Goal: Task Accomplishment & Management: Manage account settings

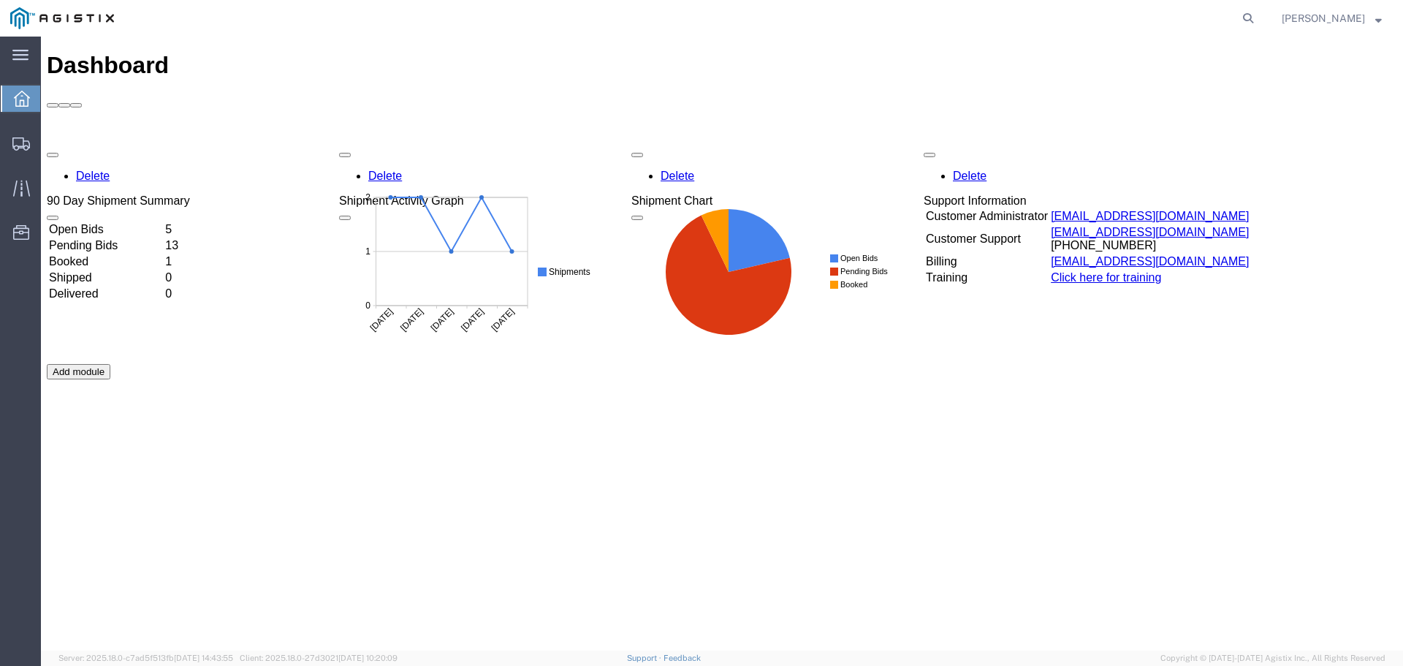
click at [265, 145] on div "Delete 90 Day Shipment Summary Open Bids 5 Pending Bids 13 Booked 1 Shipped 0 D…" at bounding box center [722, 364] width 1350 height 438
click at [163, 222] on td "Open Bids" at bounding box center [105, 229] width 115 height 15
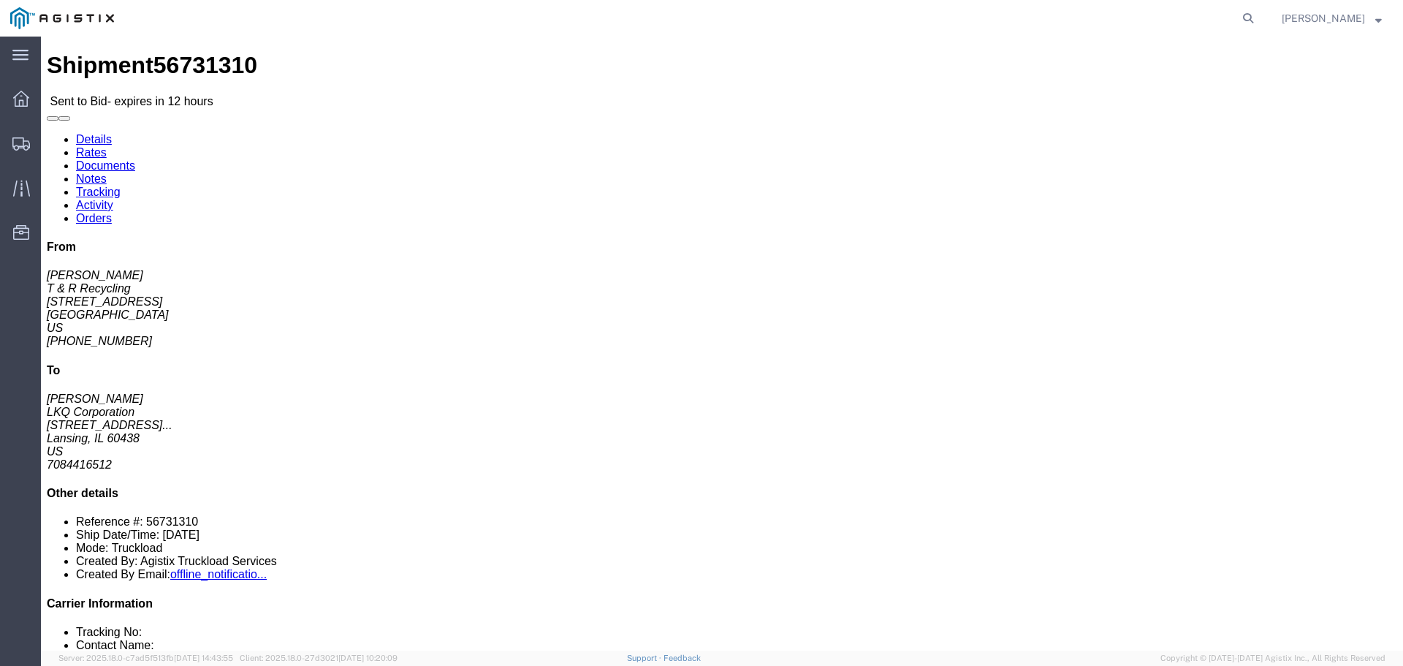
click button "button"
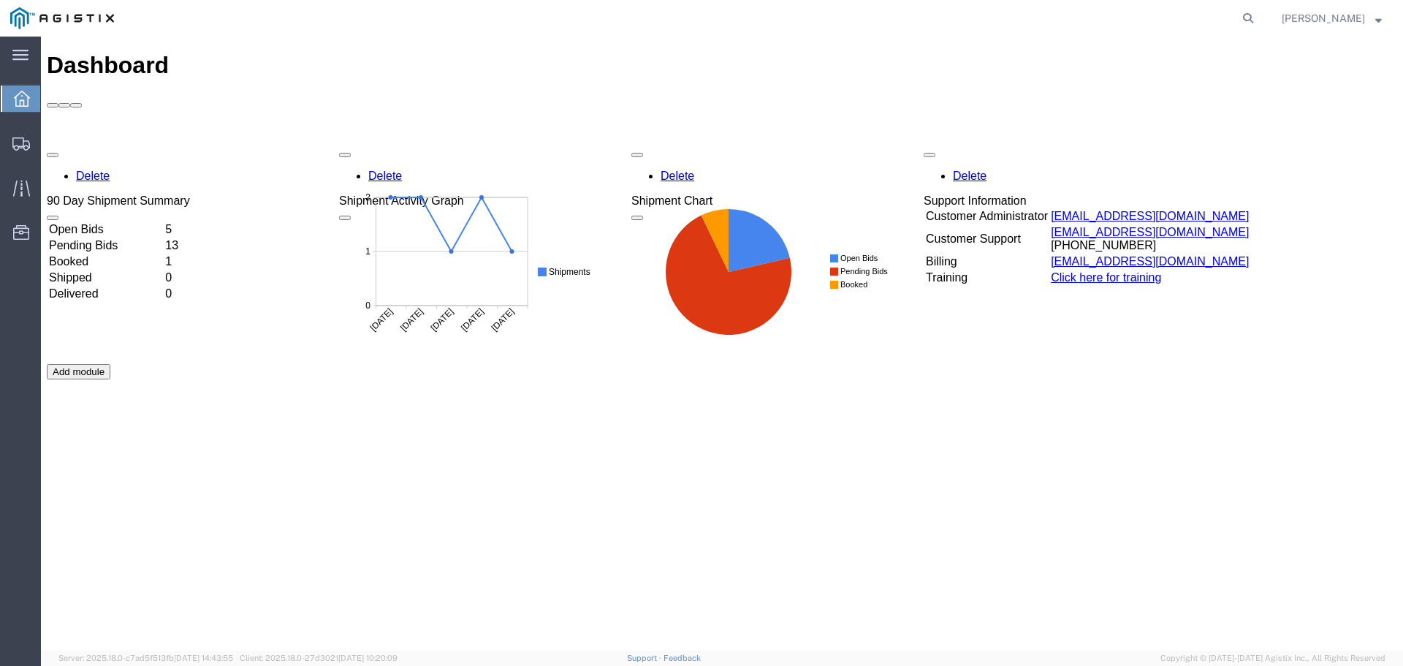
click at [163, 222] on td "Open Bids" at bounding box center [105, 229] width 115 height 15
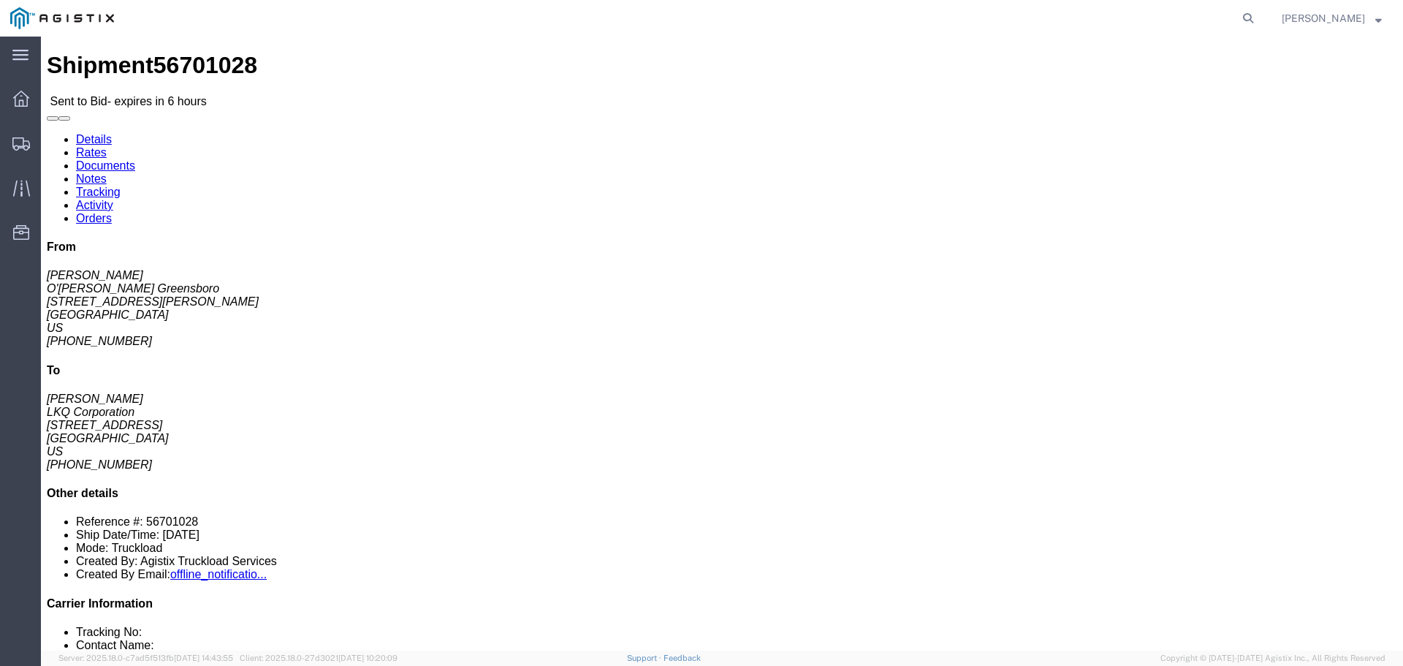
click at [26, 25] on img at bounding box center [62, 18] width 104 height 22
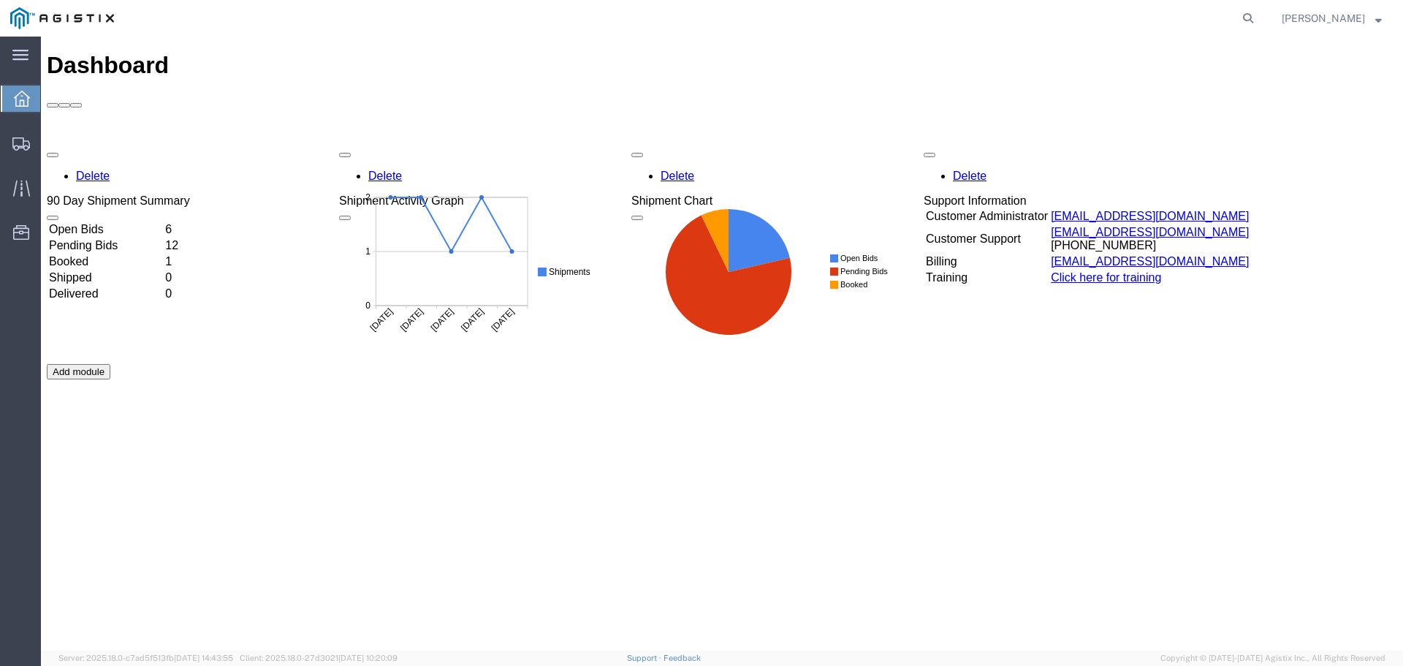
click at [188, 222] on td "6" at bounding box center [175, 229] width 23 height 15
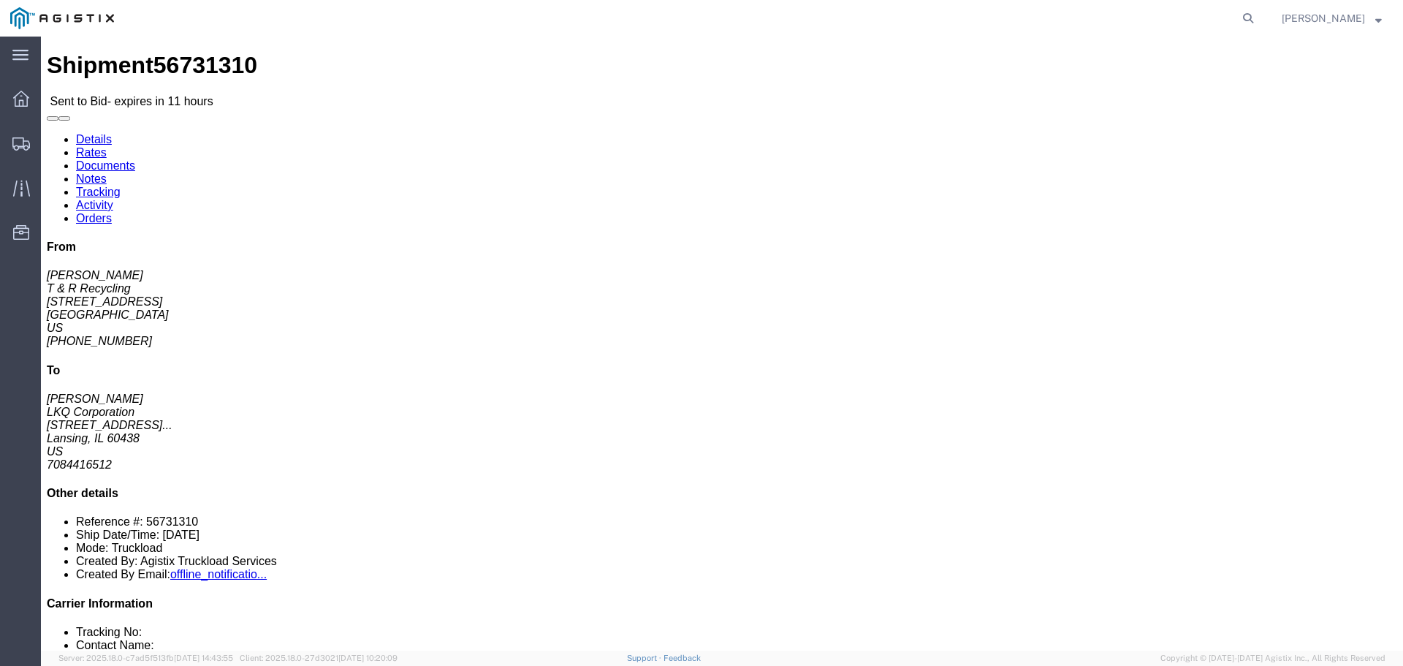
click link "Rates"
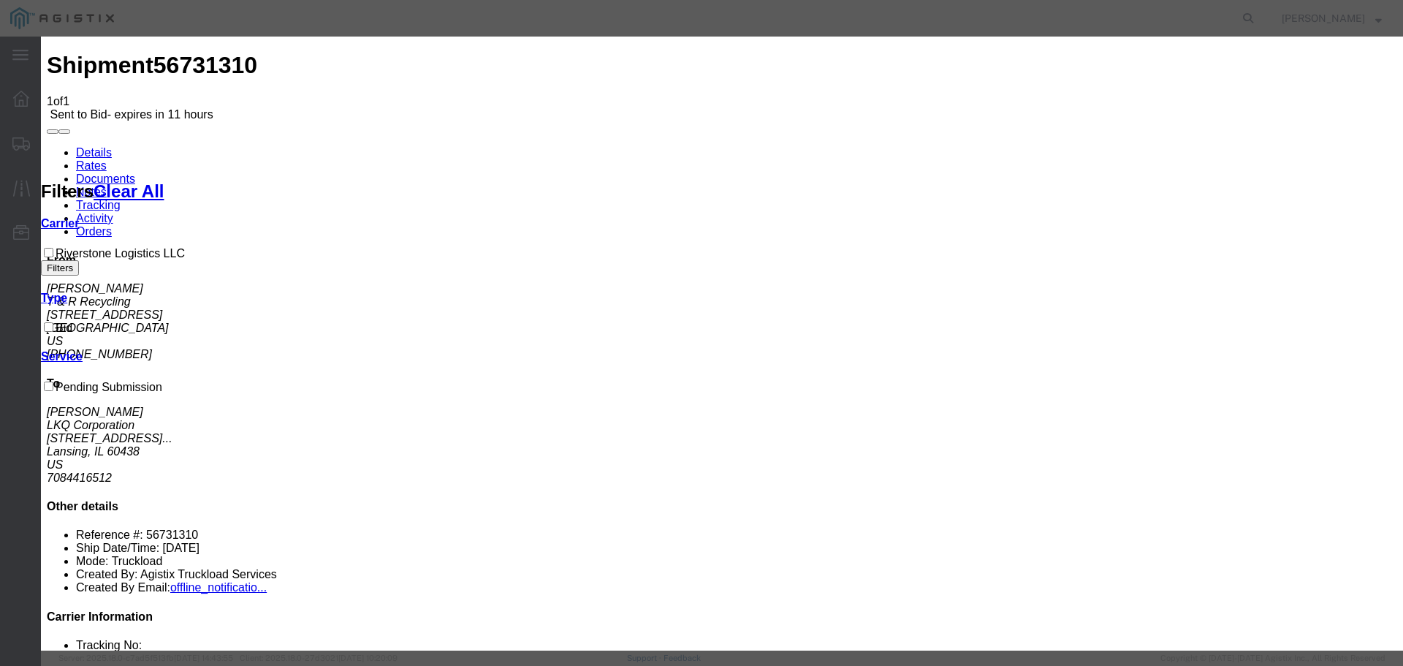
select select "22593"
select select "41882"
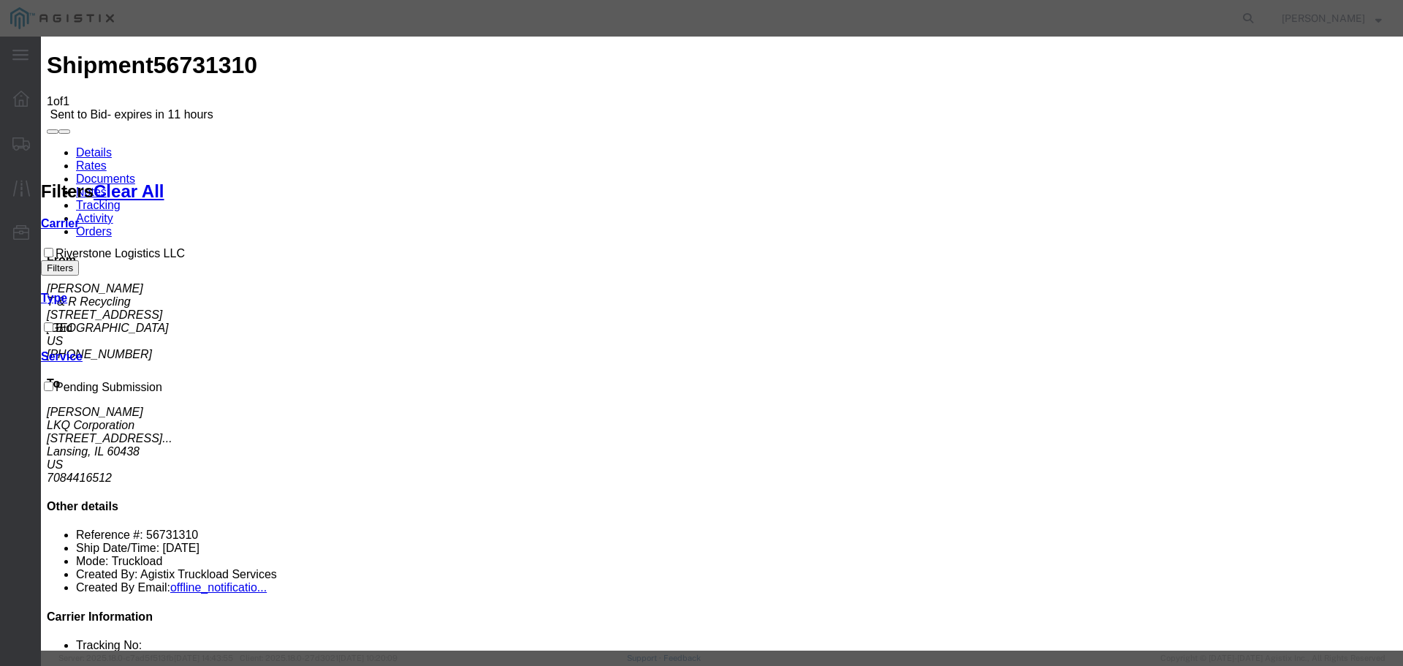
type input "1"
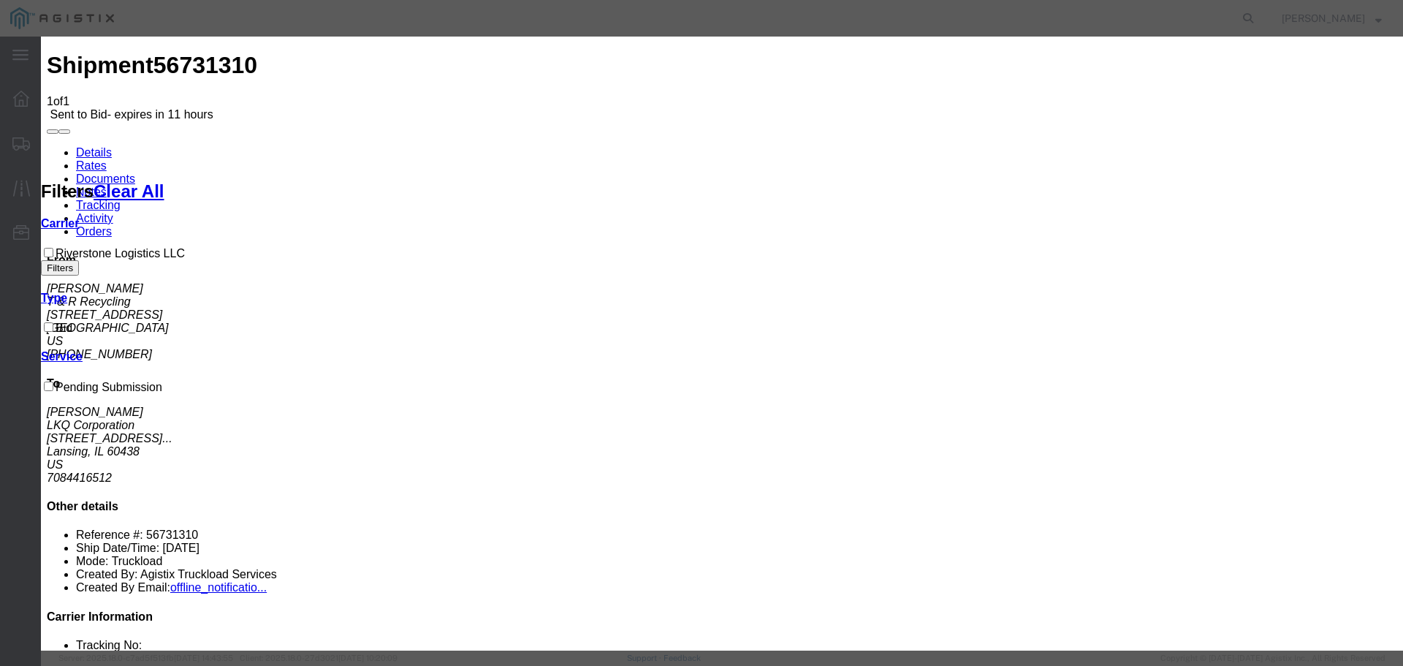
select select "TL"
type input "1000"
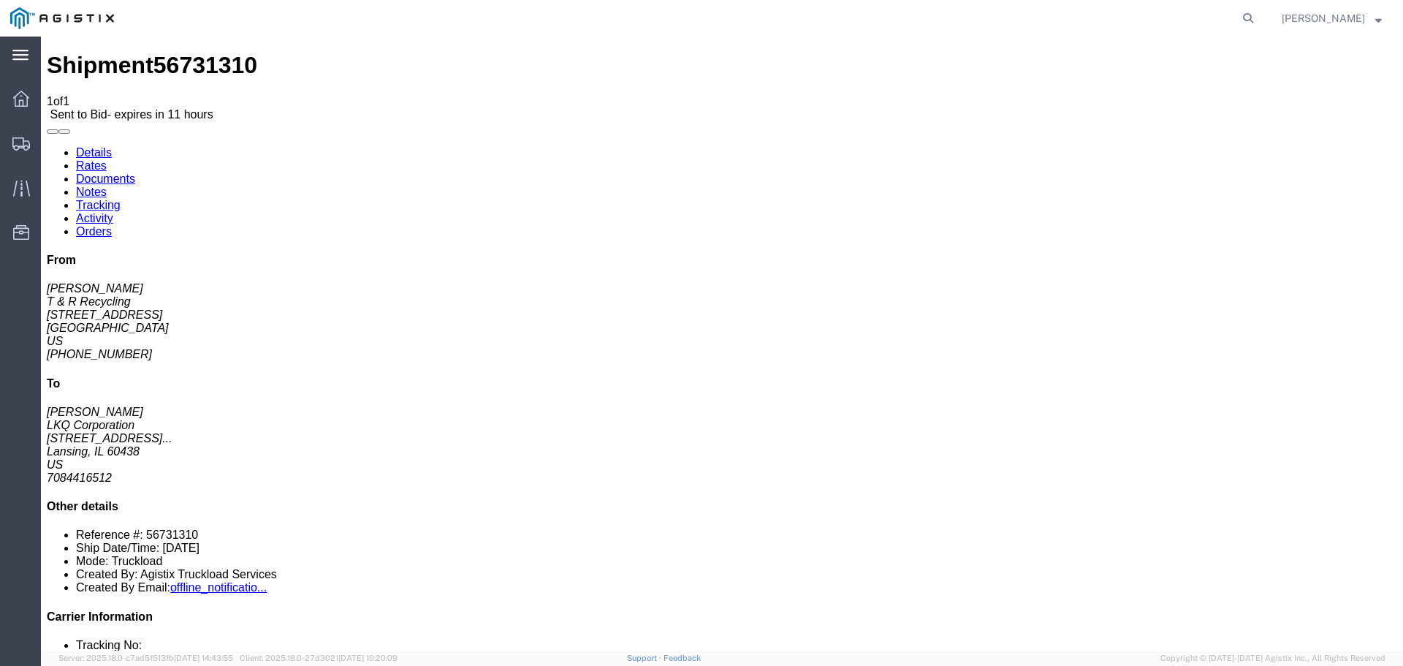
click at [26, 49] on svg-icon at bounding box center [20, 54] width 16 height 15
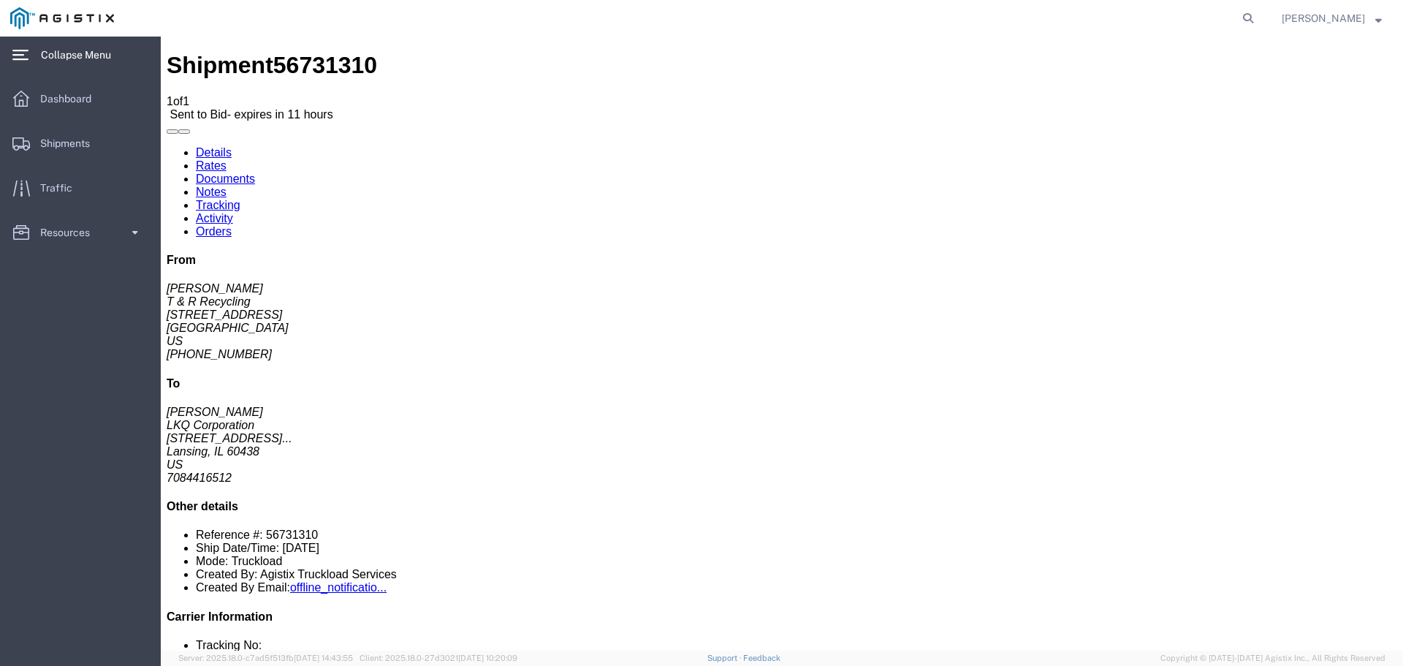
click at [104, 51] on span "Collapse Menu" at bounding box center [81, 54] width 80 height 29
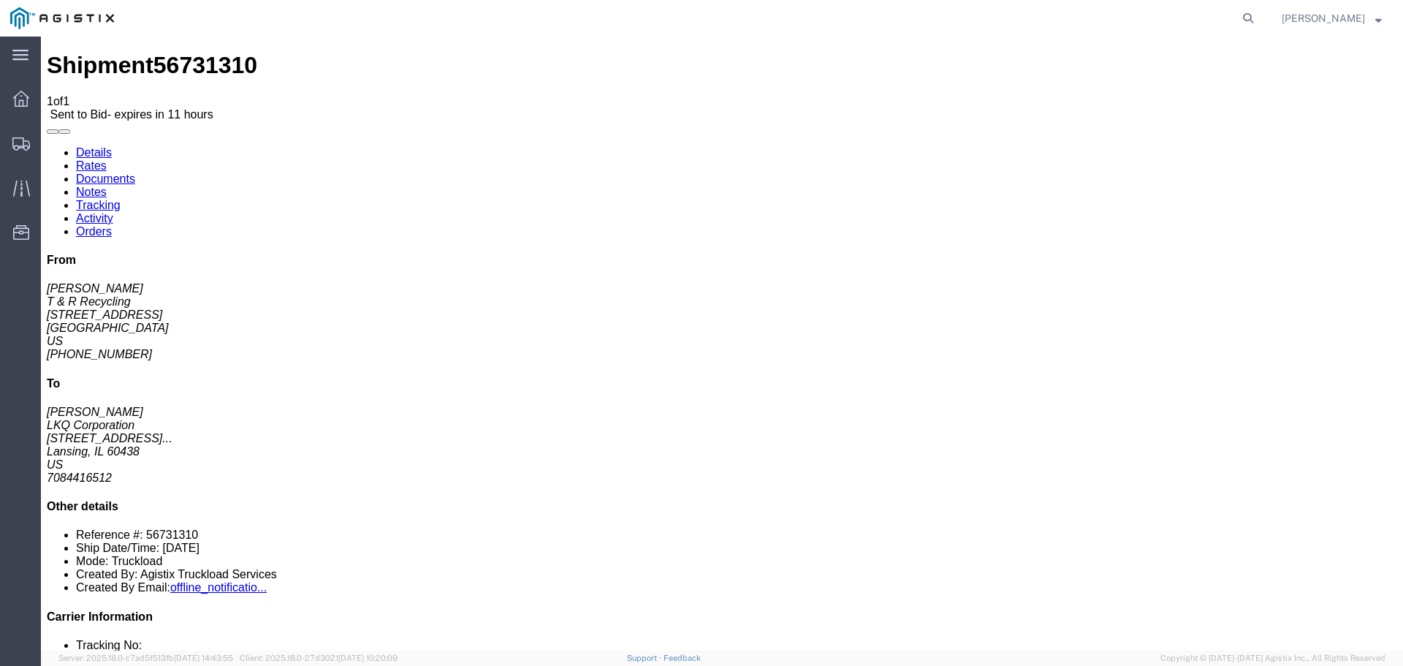
click at [72, 22] on img at bounding box center [62, 18] width 104 height 22
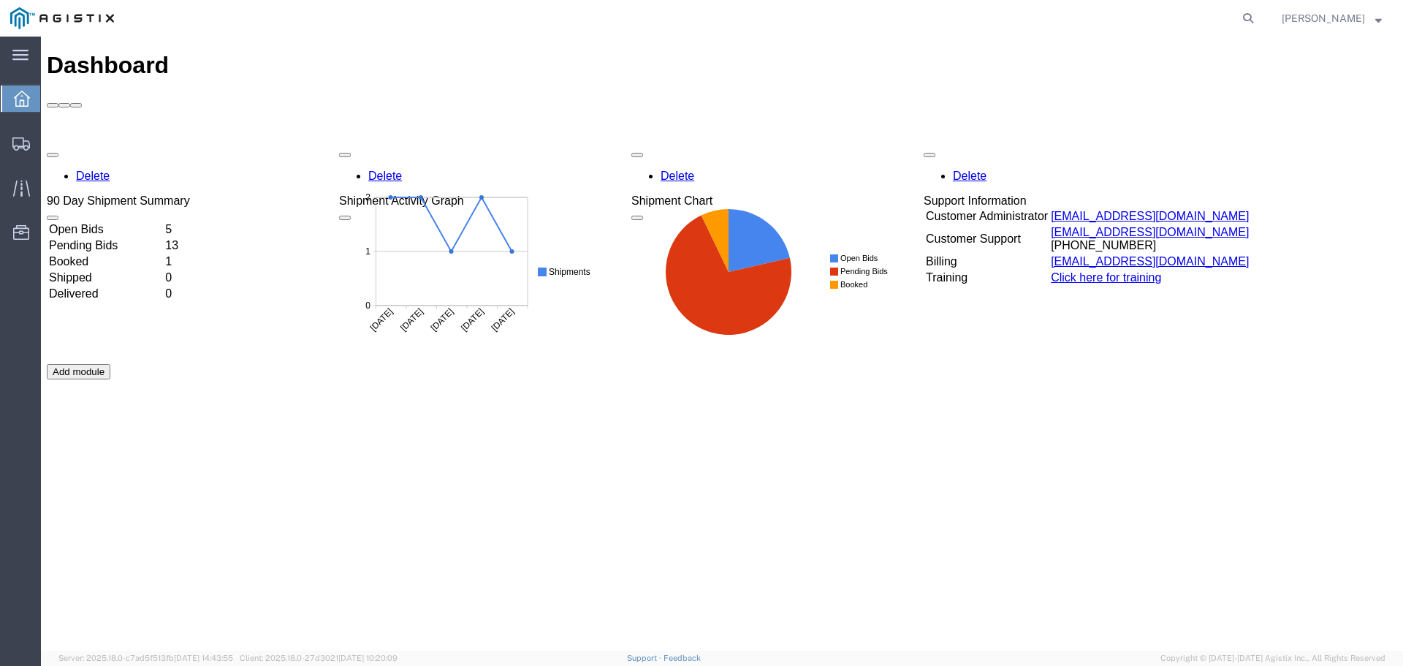
click at [163, 222] on td "Open Bids" at bounding box center [105, 229] width 115 height 15
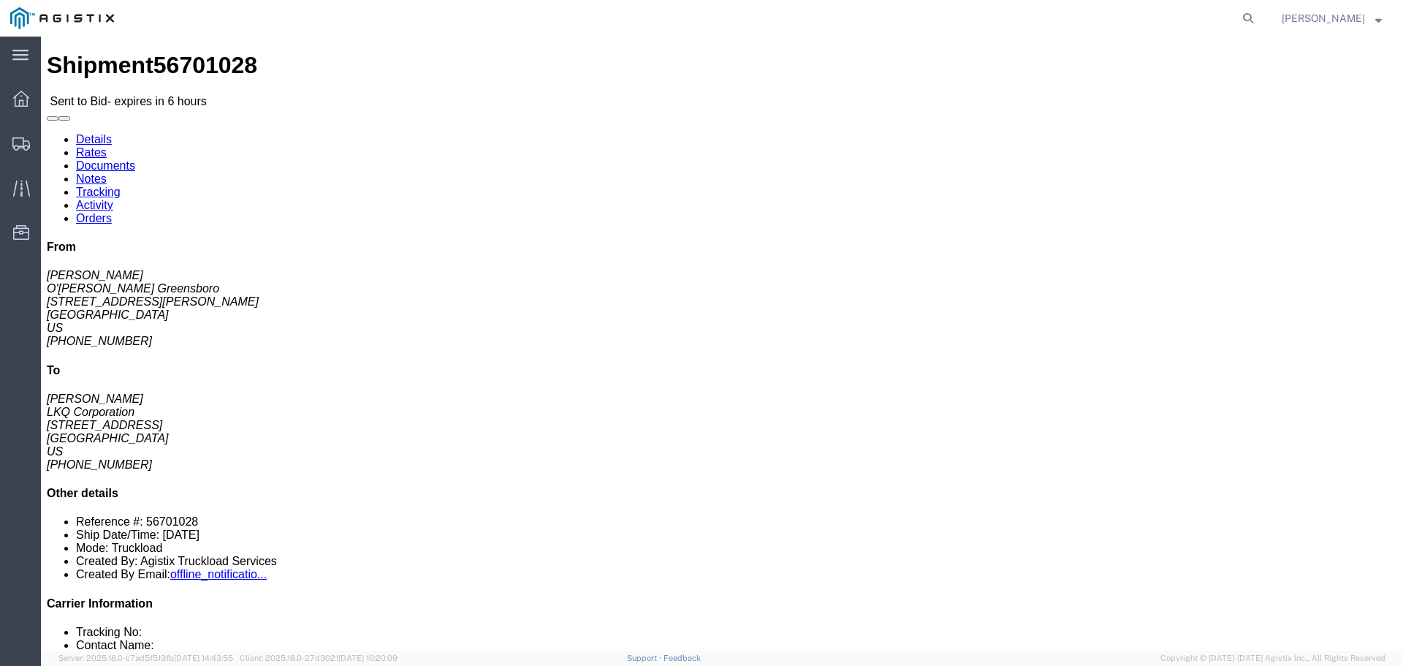
click button "button"
click link "Rates"
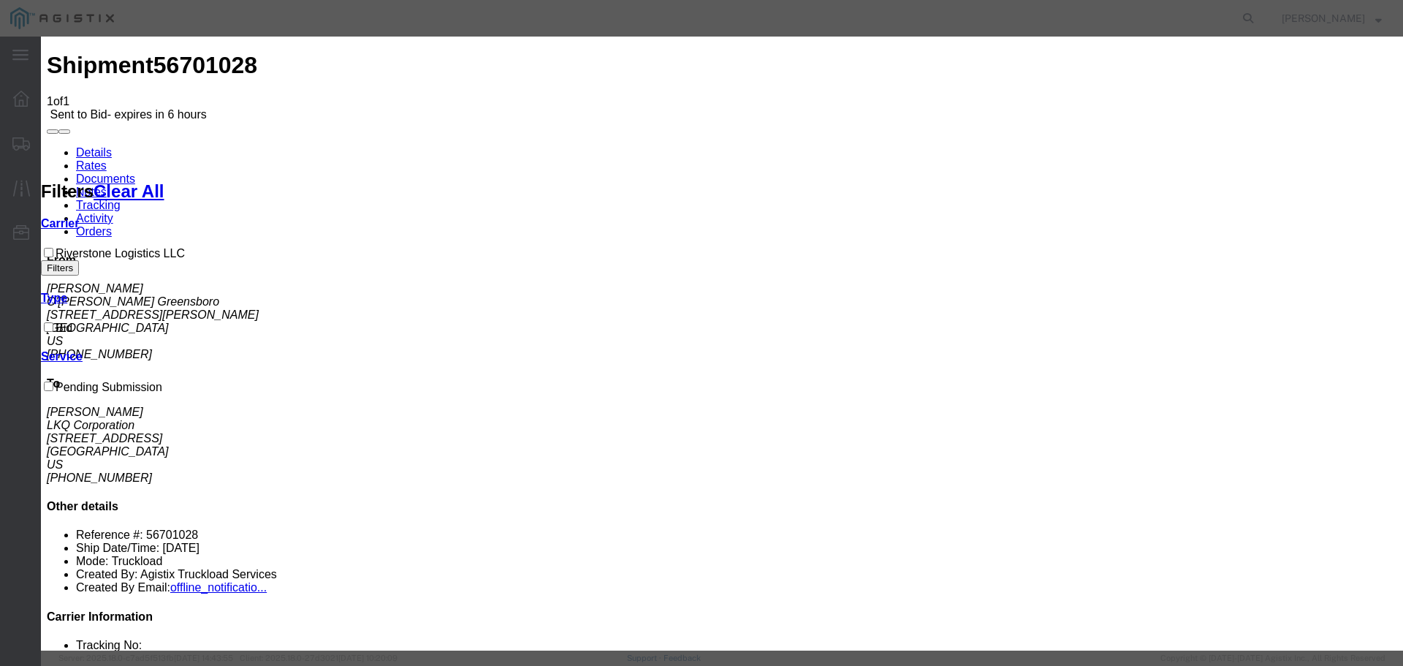
select select "22593"
select select "41882"
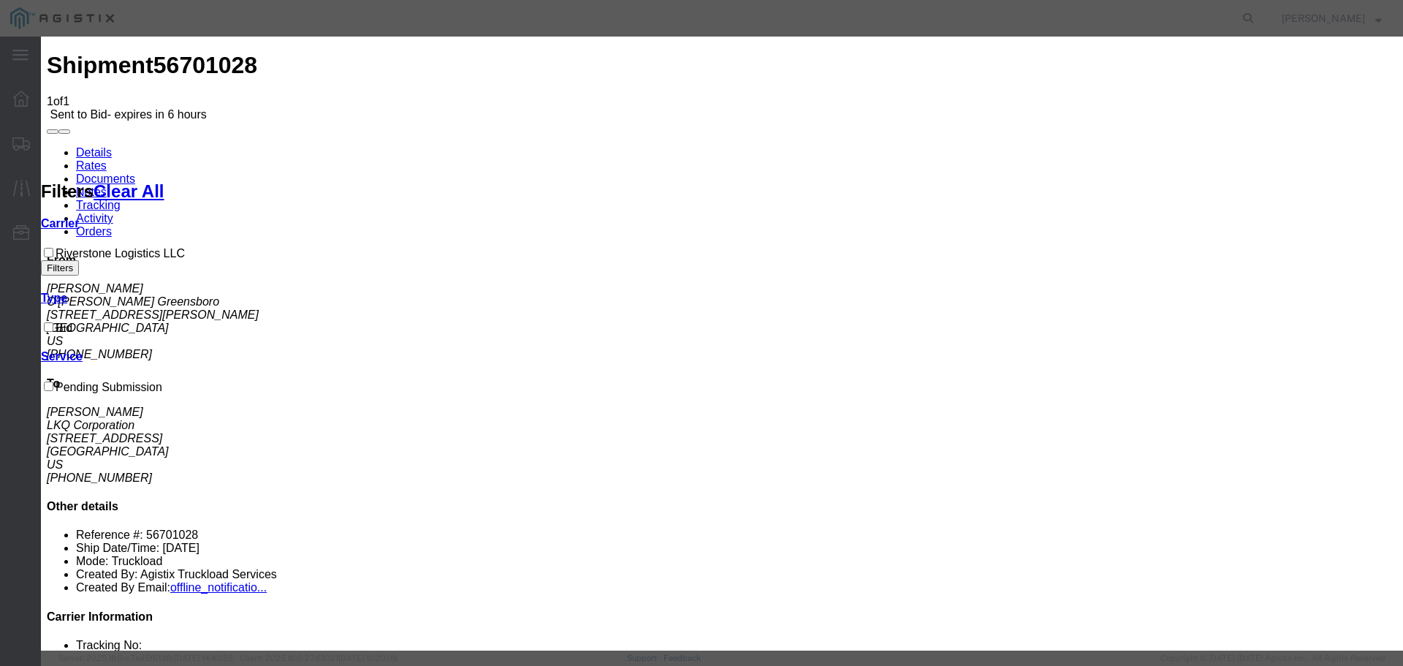
type input "1"
select select "TL"
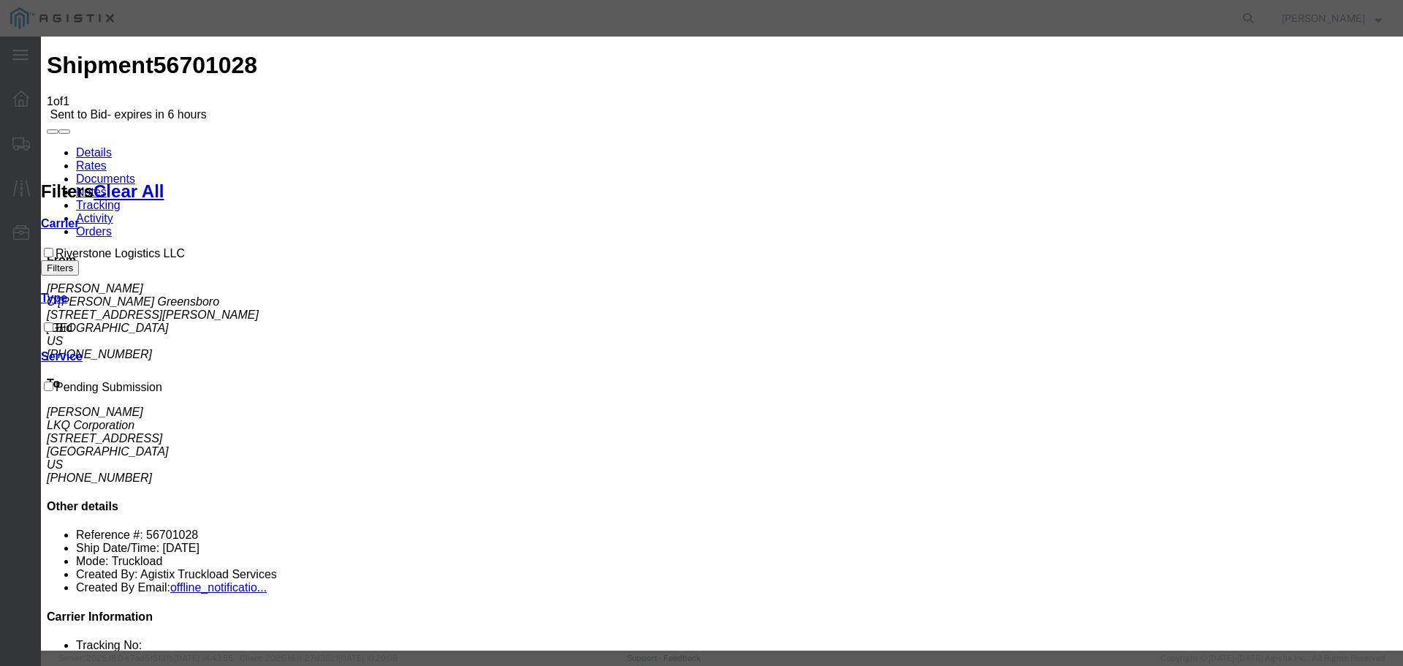
type input "800"
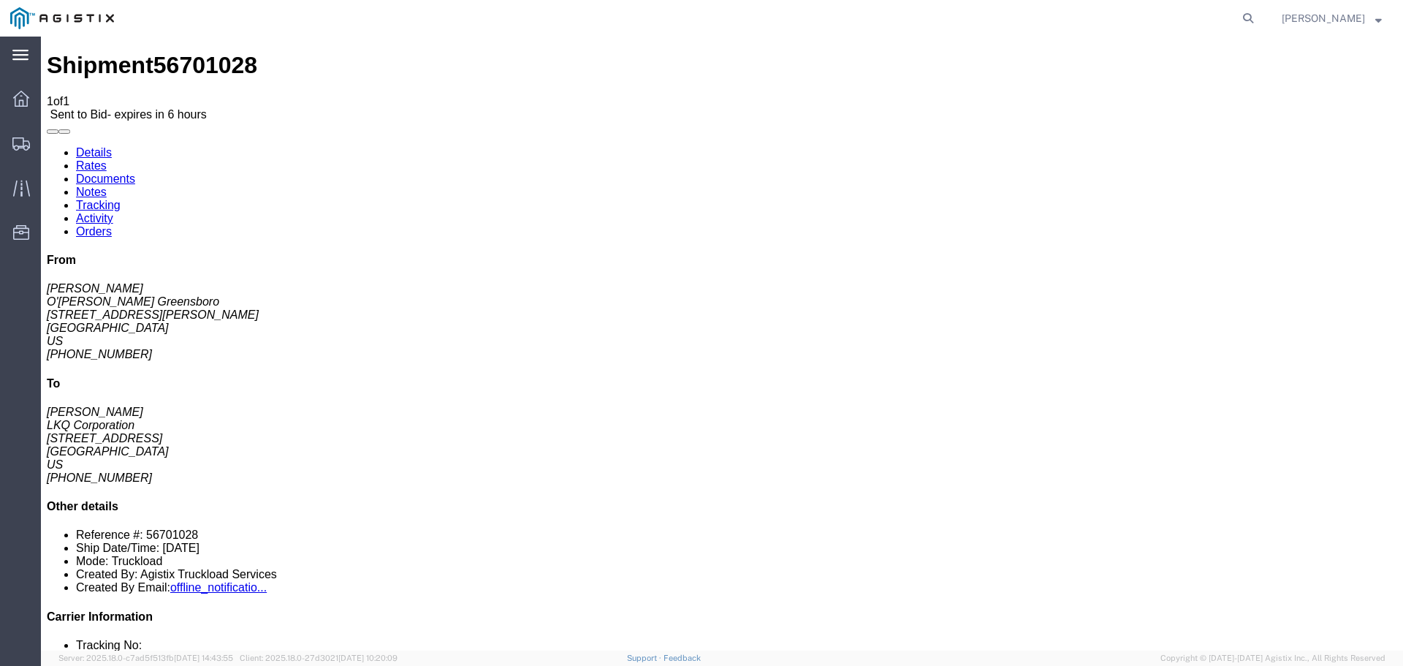
click at [31, 48] on div "main_menu Created with Sketch." at bounding box center [20, 55] width 41 height 37
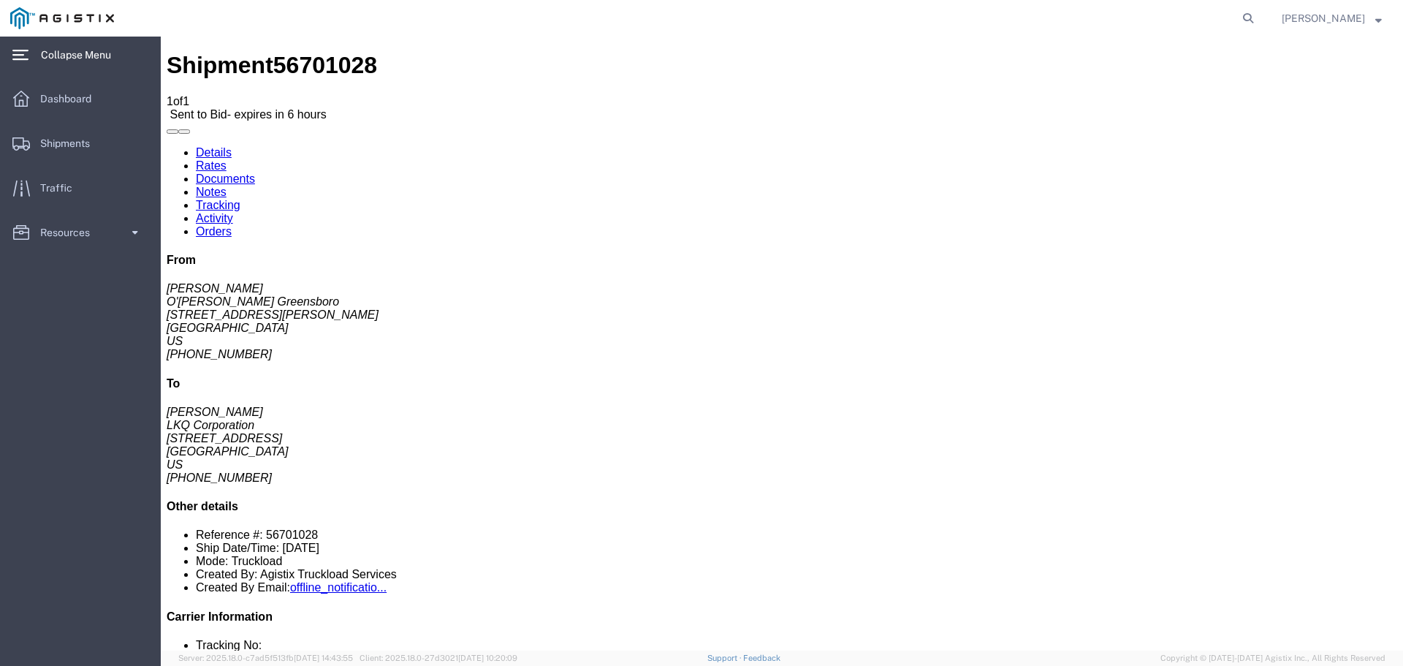
click at [92, 60] on span "Collapse Menu" at bounding box center [81, 54] width 80 height 29
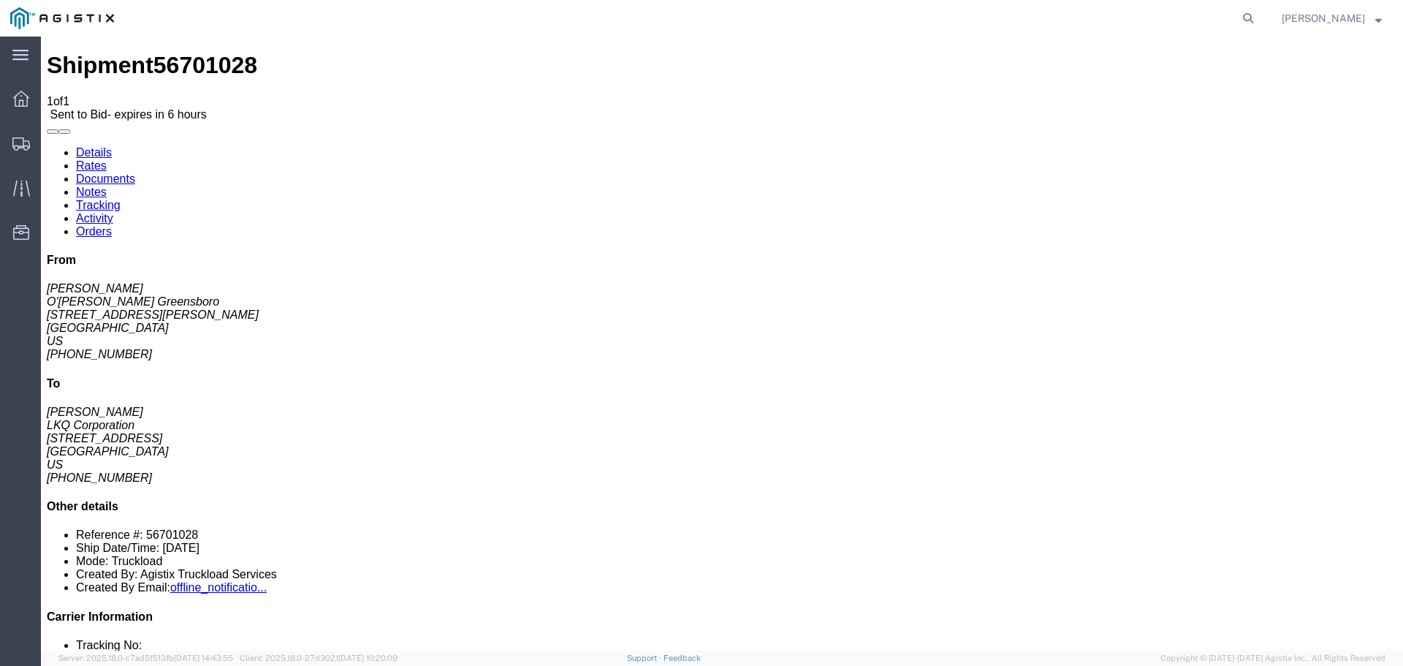
click at [62, 21] on img at bounding box center [62, 18] width 104 height 22
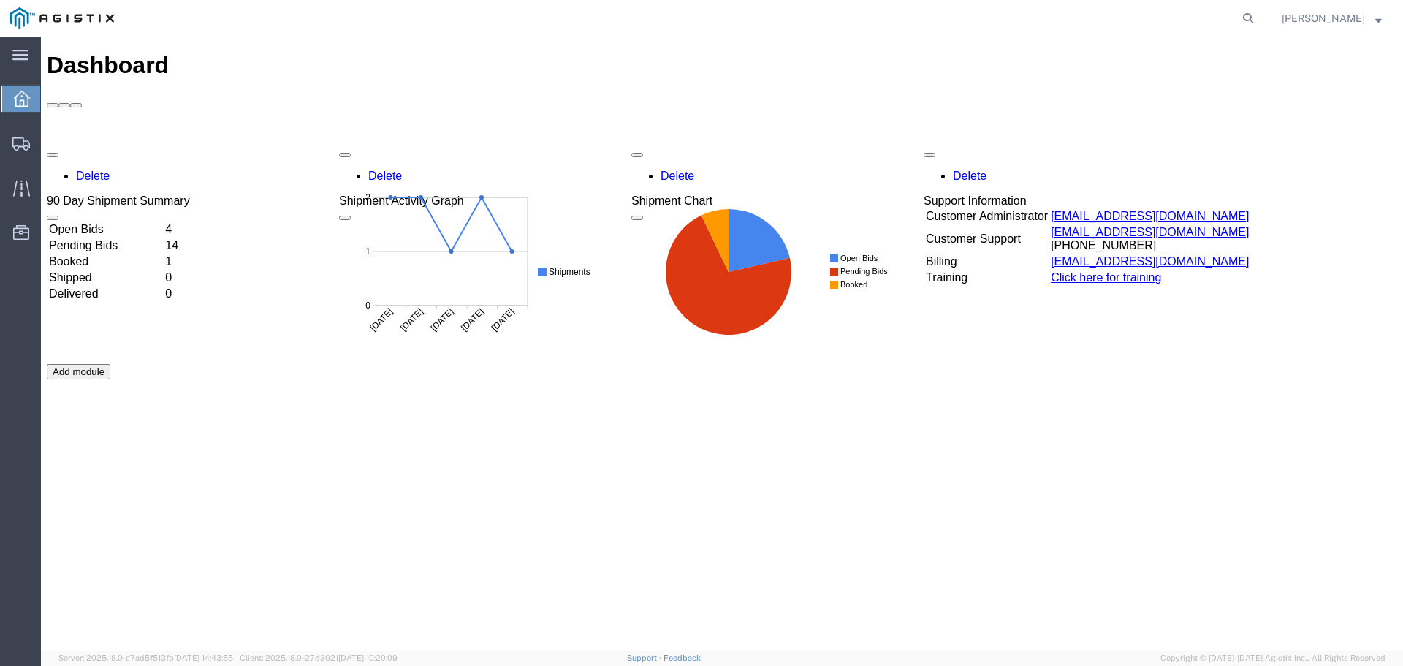
click at [163, 222] on td "Open Bids" at bounding box center [105, 229] width 115 height 15
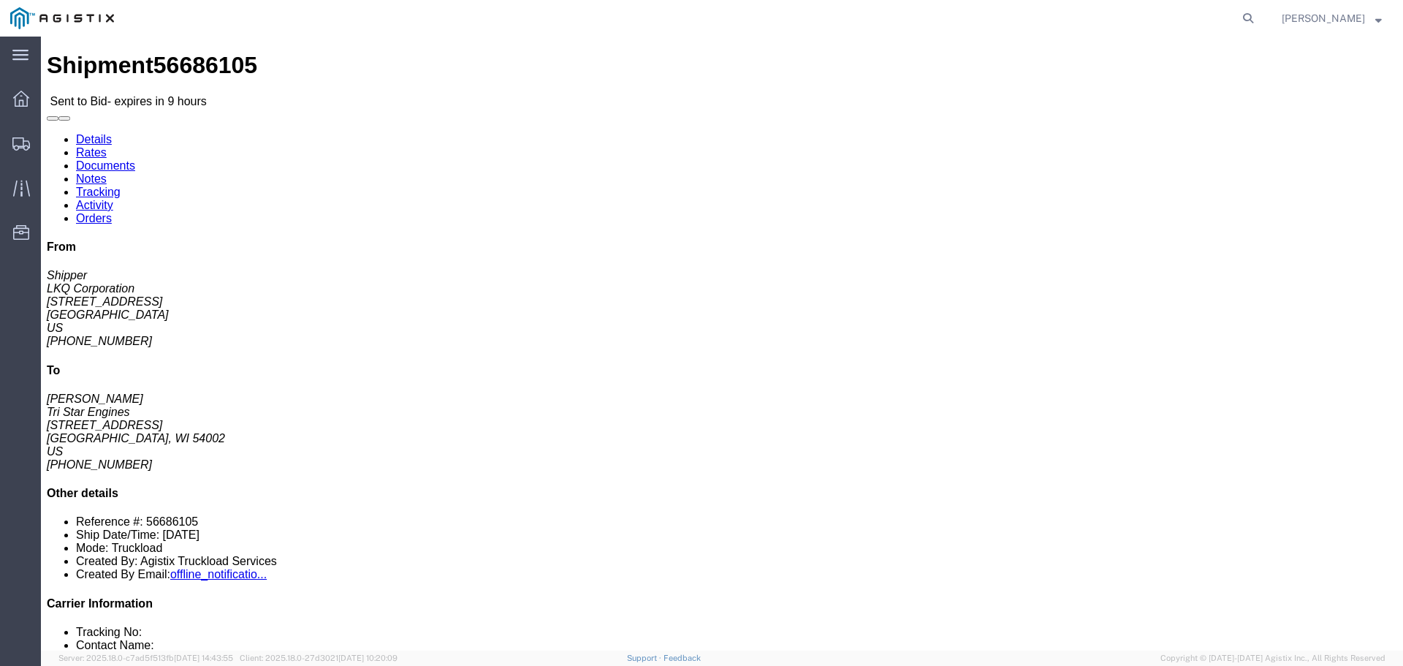
click button "button"
click link "Rates"
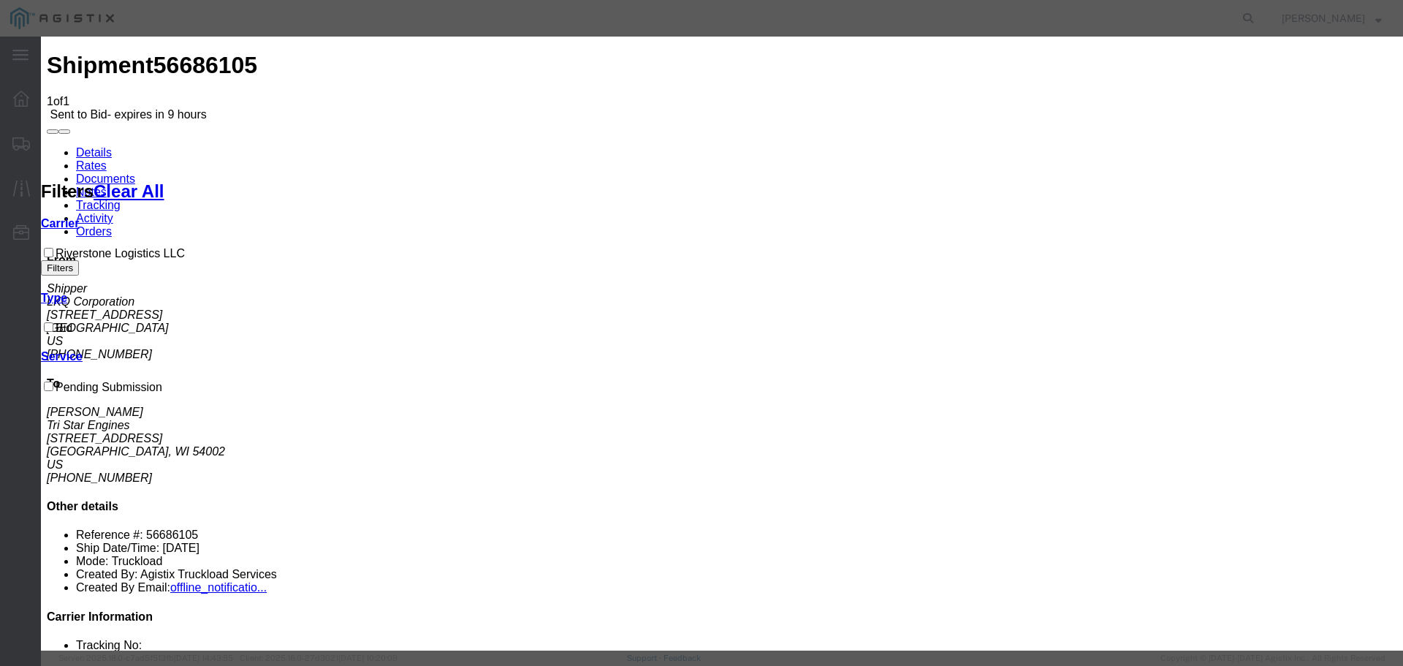
select select "22593"
select select "41882"
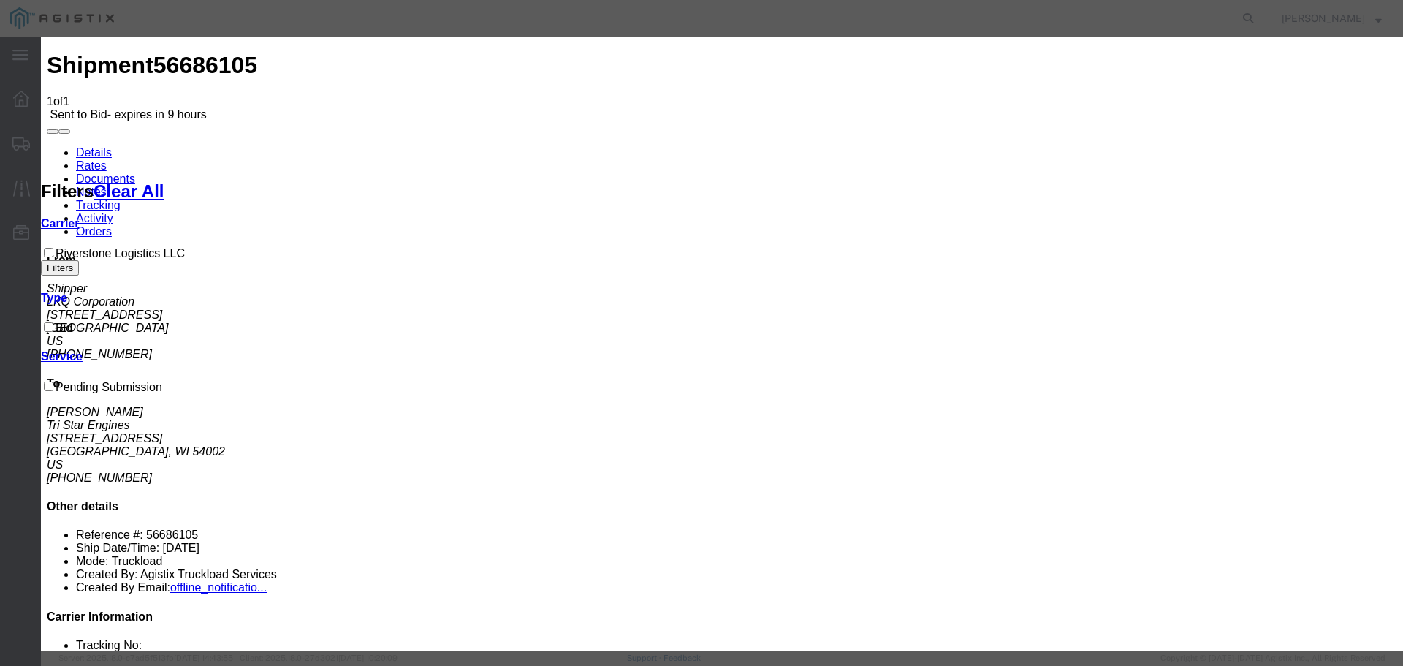
type input "1"
select select "TL"
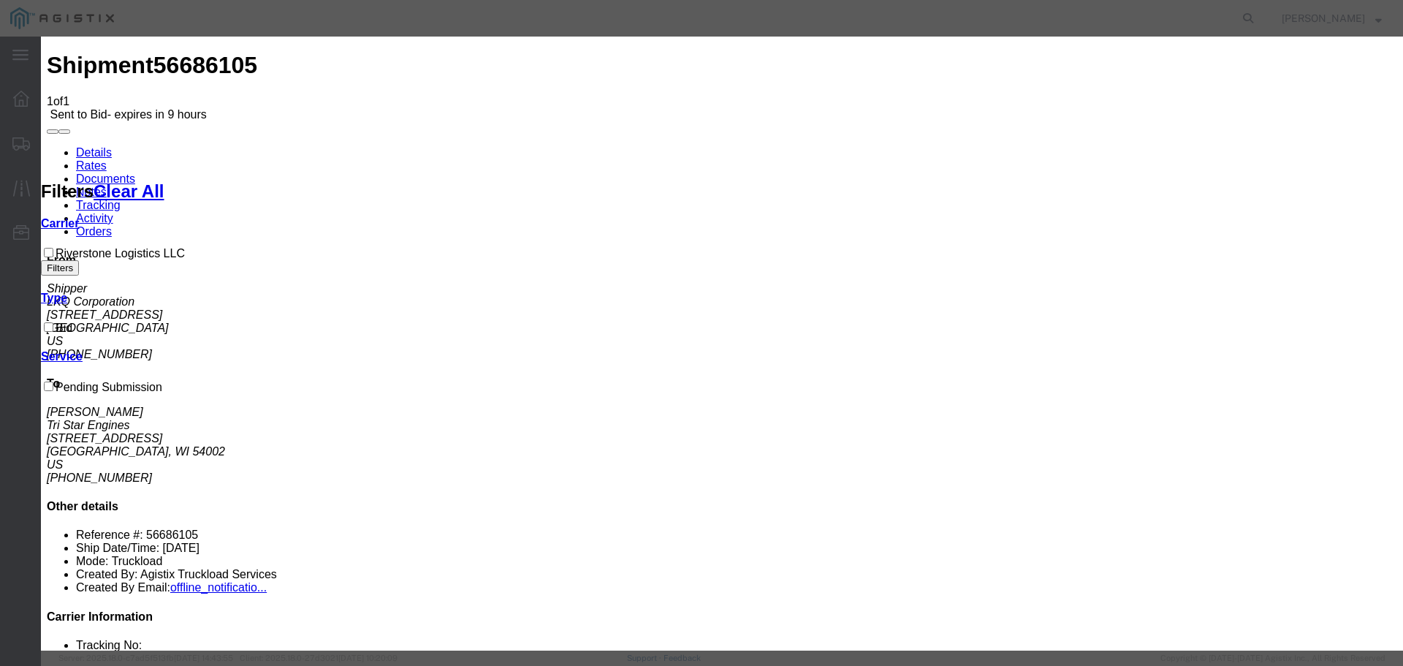
type input "2500"
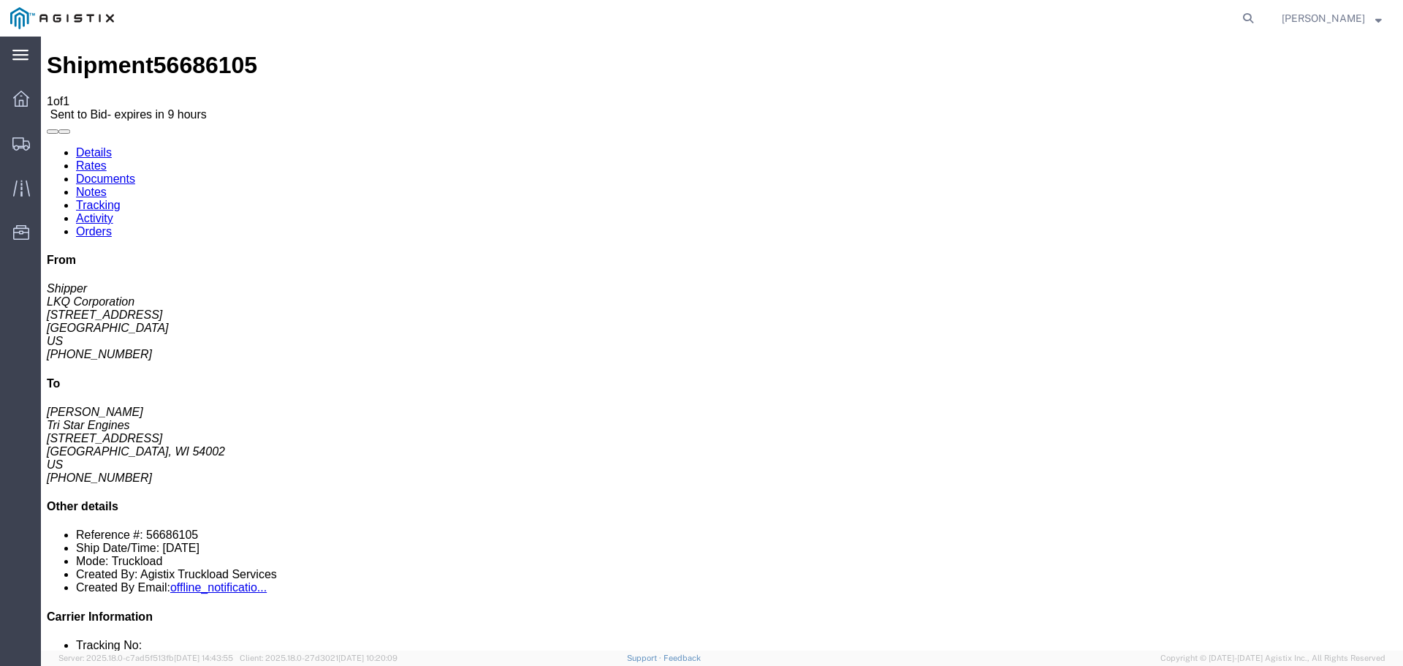
click at [23, 47] on div "main_menu Created with Sketch." at bounding box center [20, 55] width 41 height 37
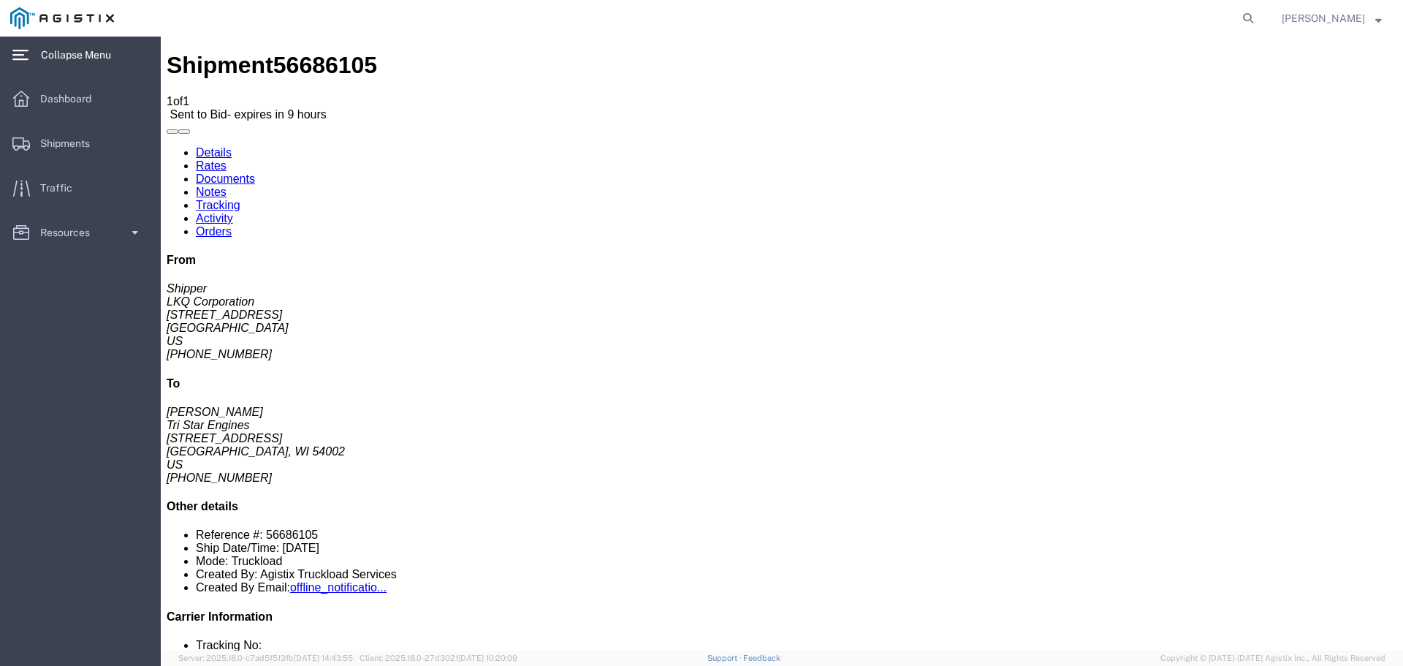
click at [101, 61] on span "Collapse Menu" at bounding box center [81, 54] width 80 height 29
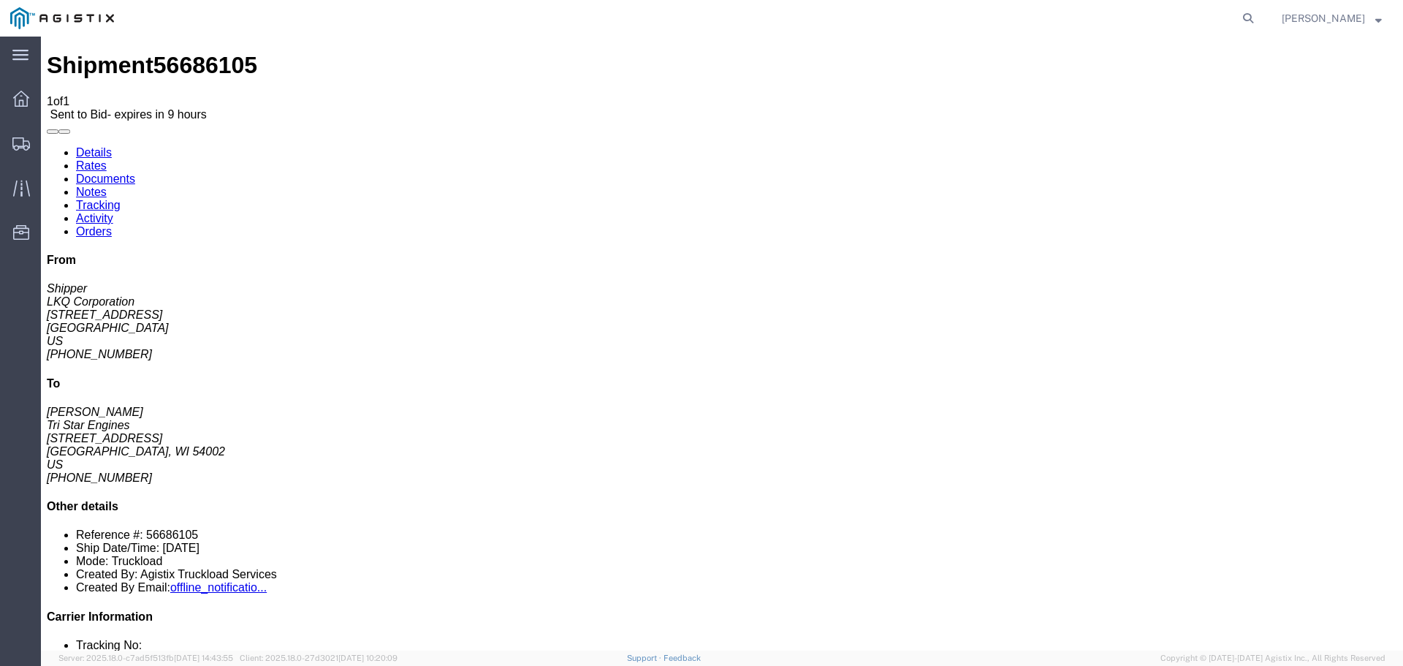
click at [69, 28] on img at bounding box center [62, 18] width 104 height 22
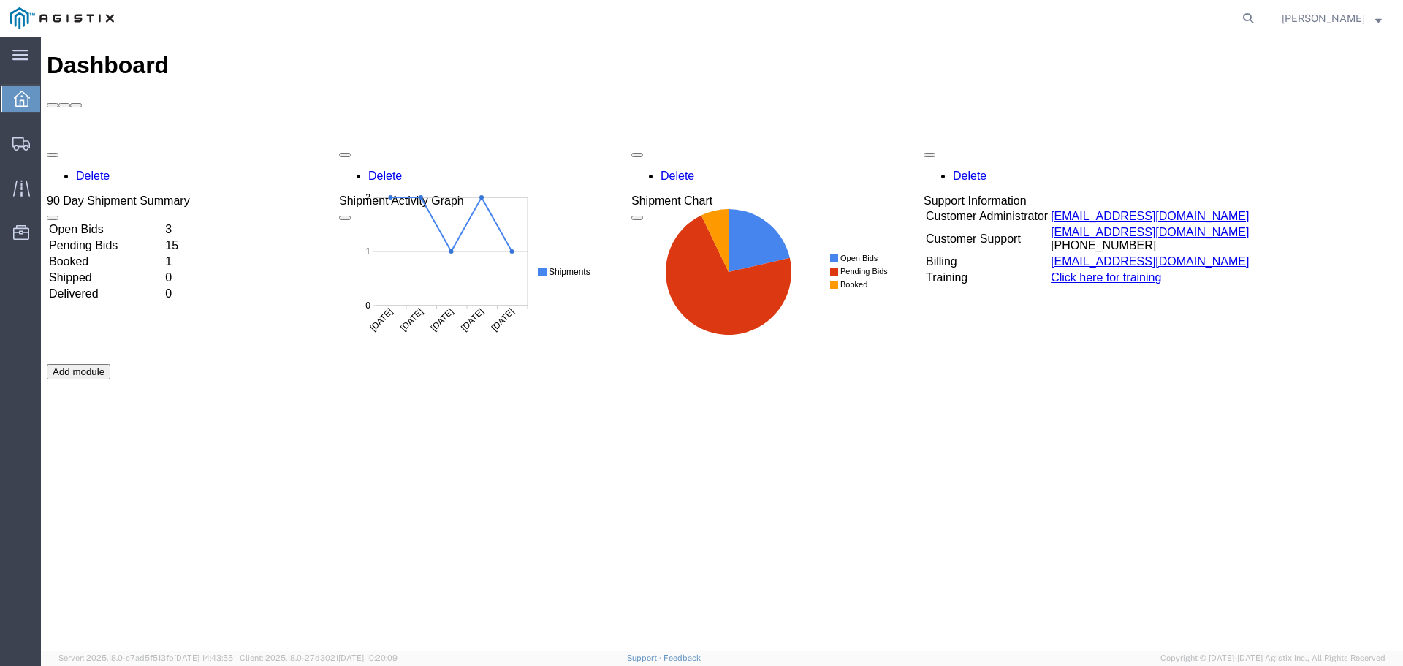
click at [163, 222] on td "Open Bids" at bounding box center [105, 229] width 115 height 15
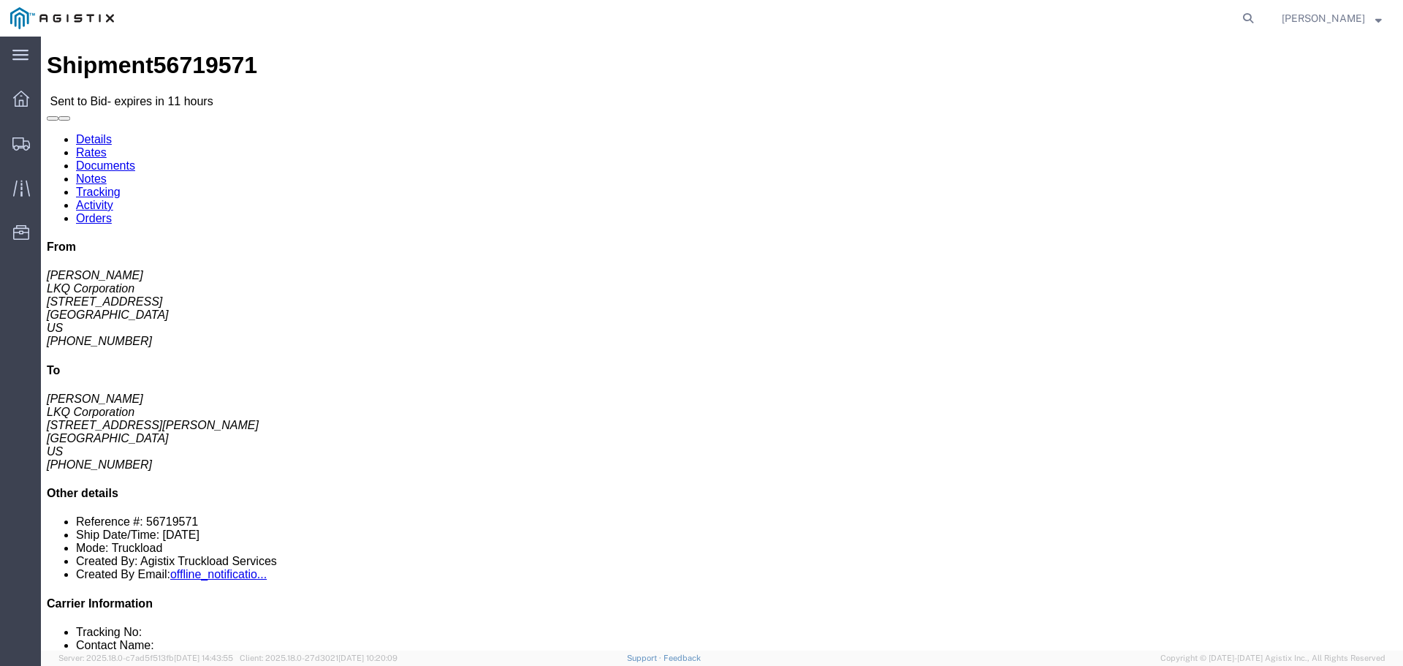
click button "button"
click link "Rates"
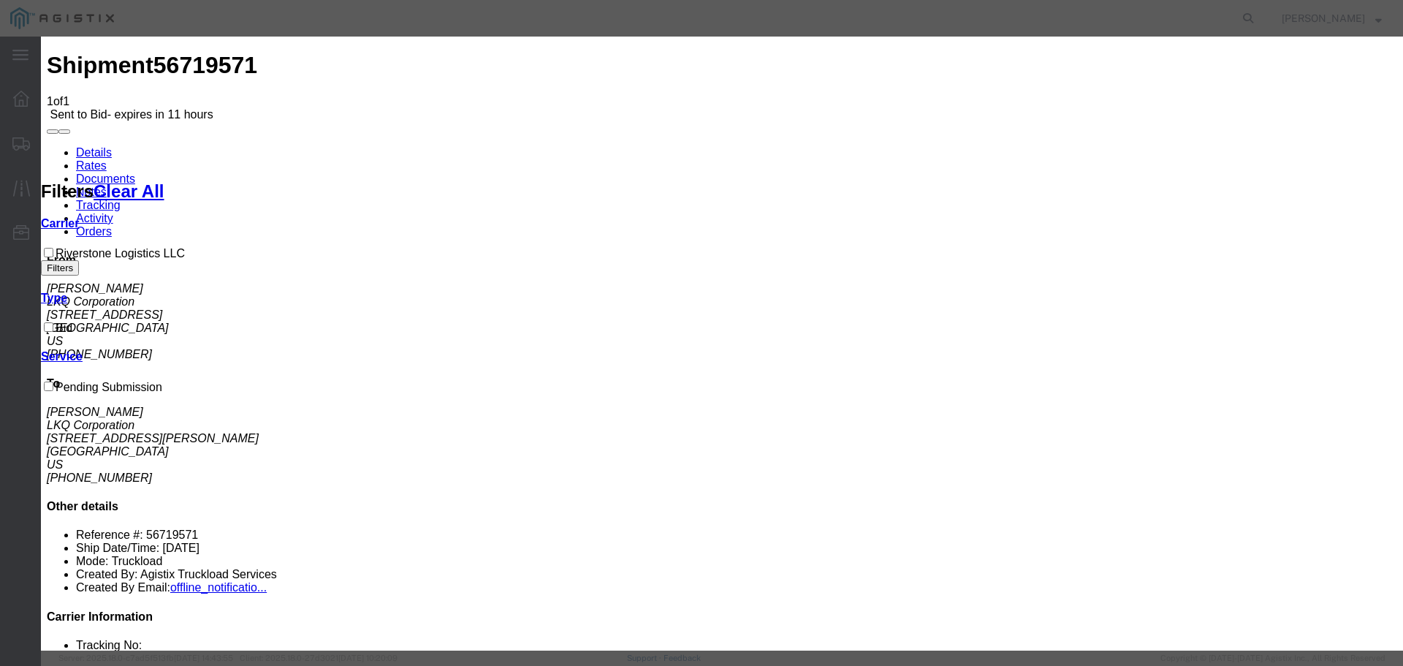
select select "22593"
drag, startPoint x: 794, startPoint y: 164, endPoint x: 793, endPoint y: 173, distance: 8.9
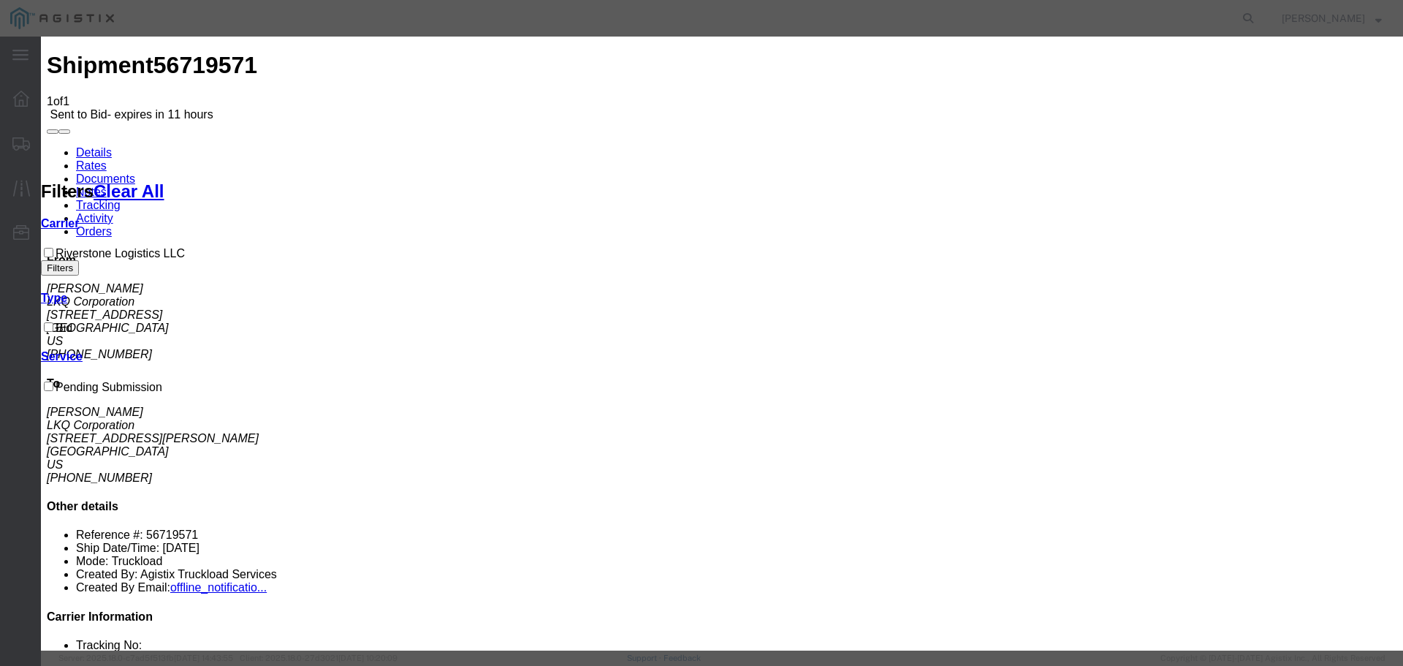
select select "41882"
type input "1"
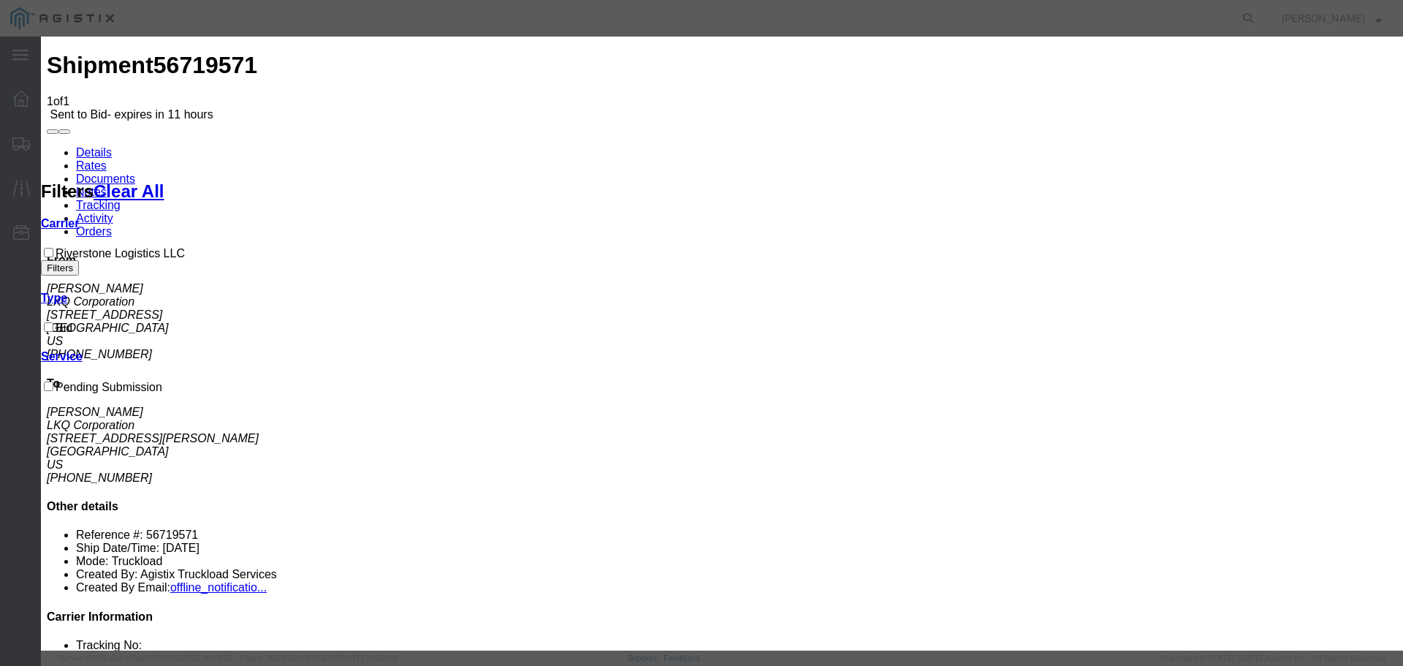
type input "3200"
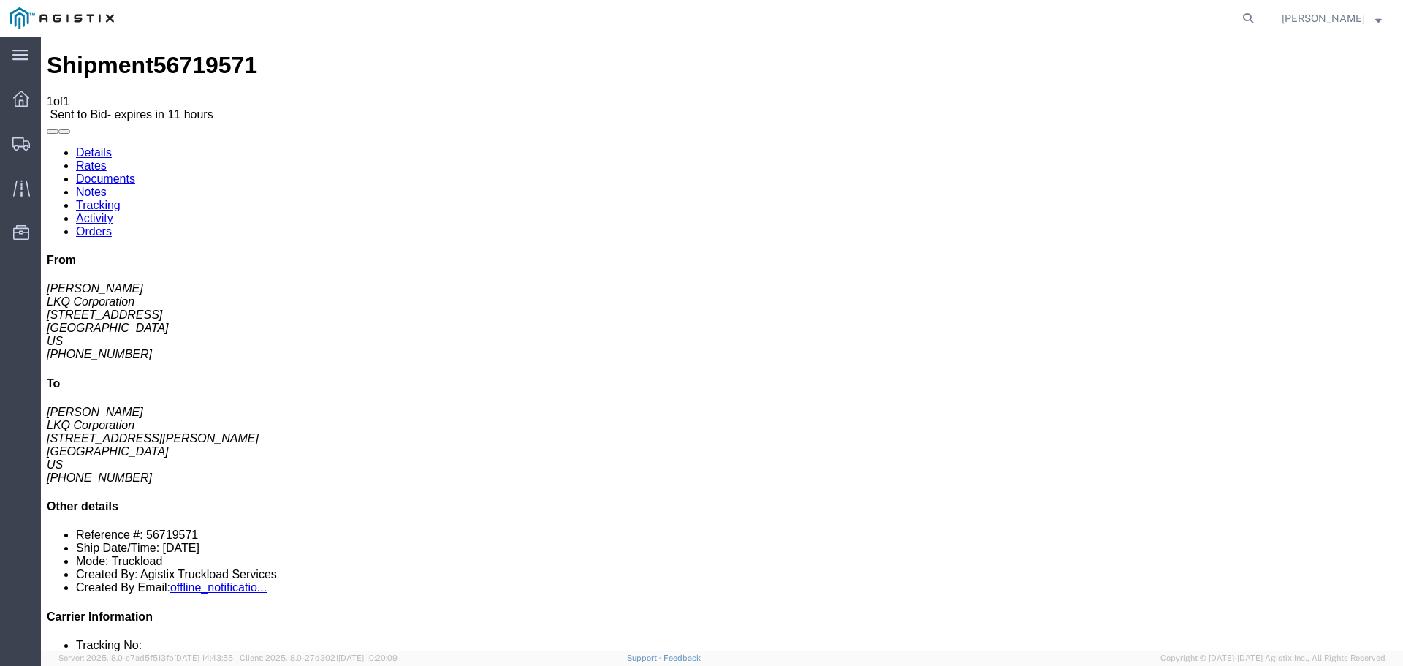
click at [32, 17] on img at bounding box center [62, 18] width 104 height 22
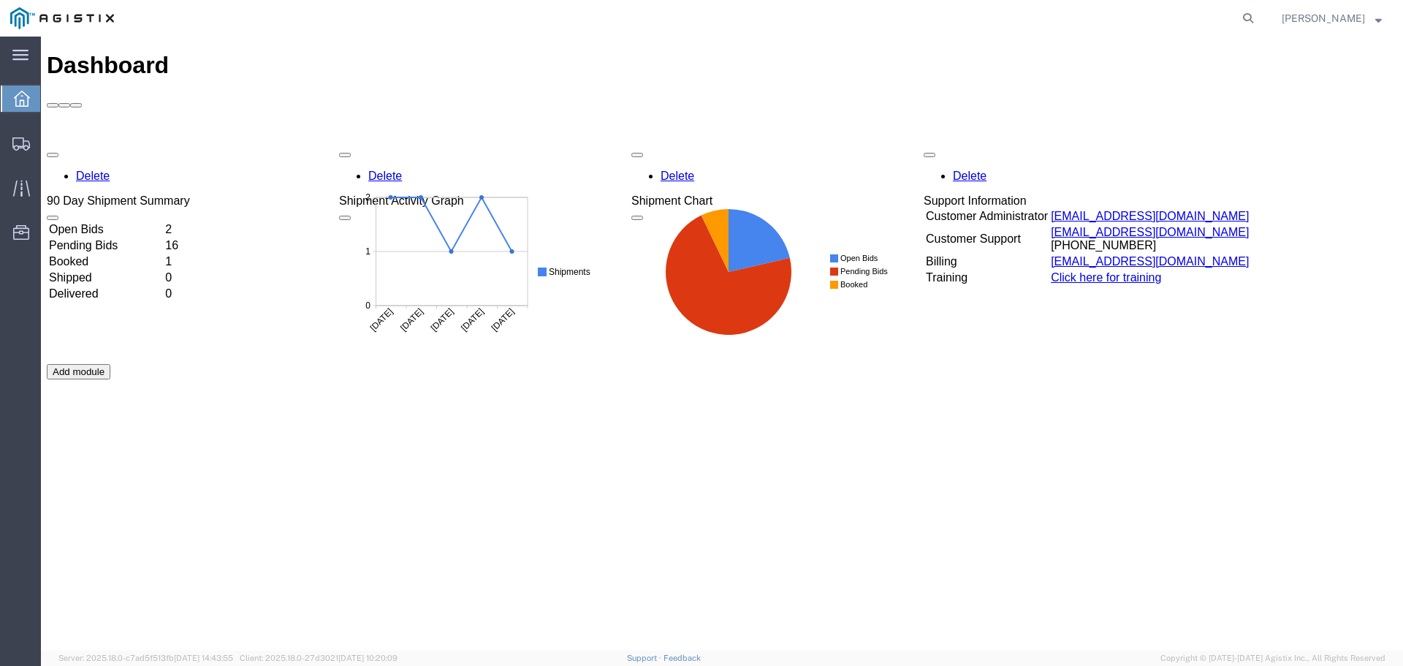
click at [163, 222] on td "Open Bids" at bounding box center [105, 229] width 115 height 15
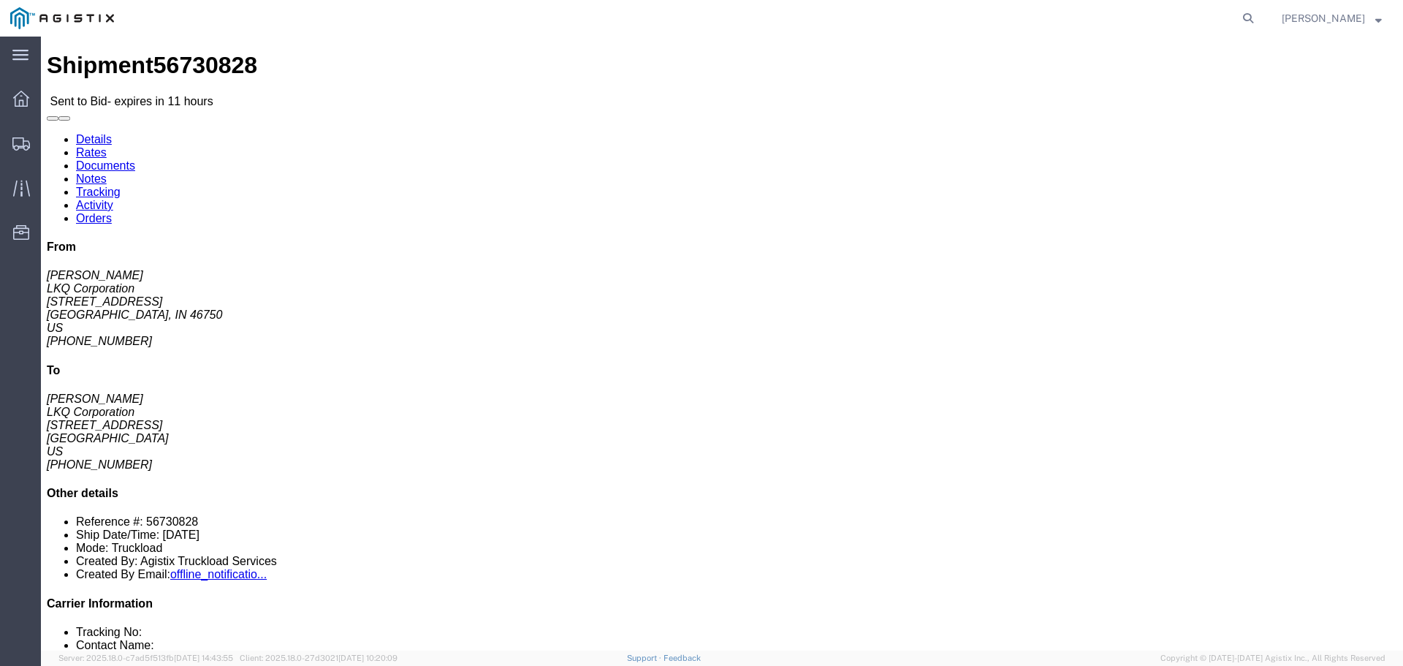
click link "Rates"
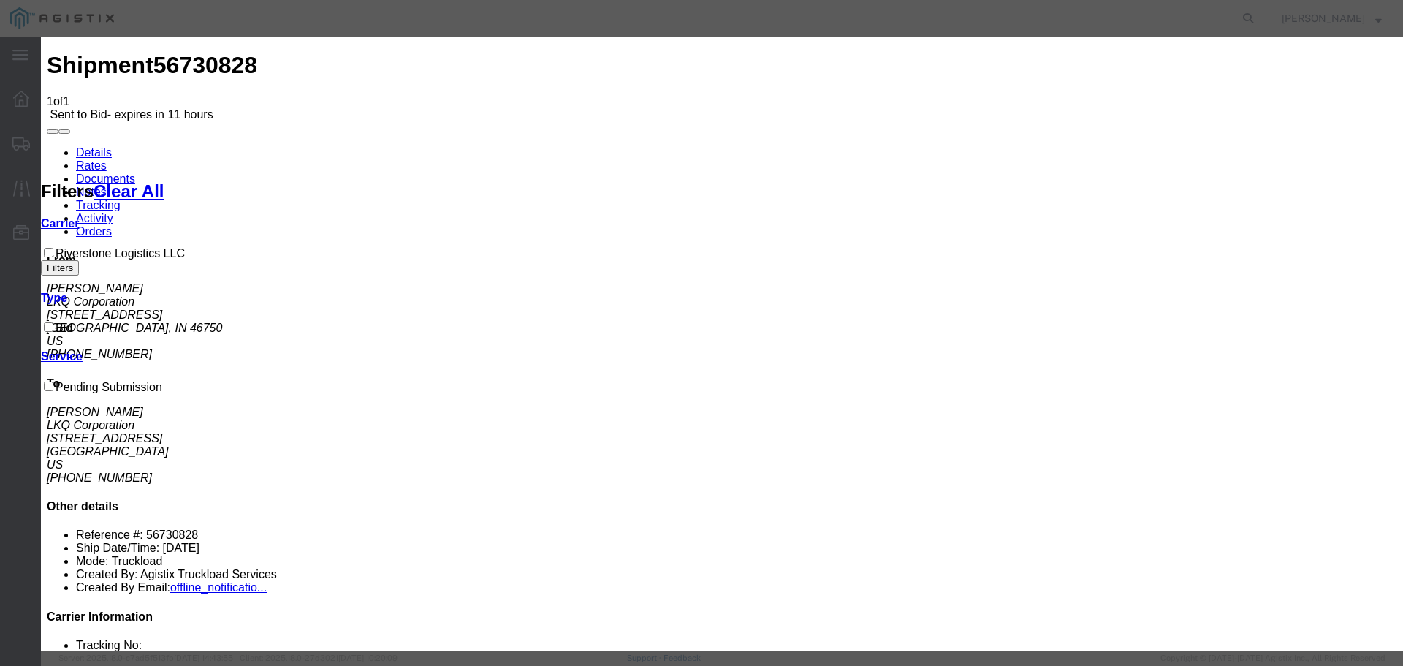
drag, startPoint x: 531, startPoint y: 164, endPoint x: 531, endPoint y: 179, distance: 14.6
select select "22593"
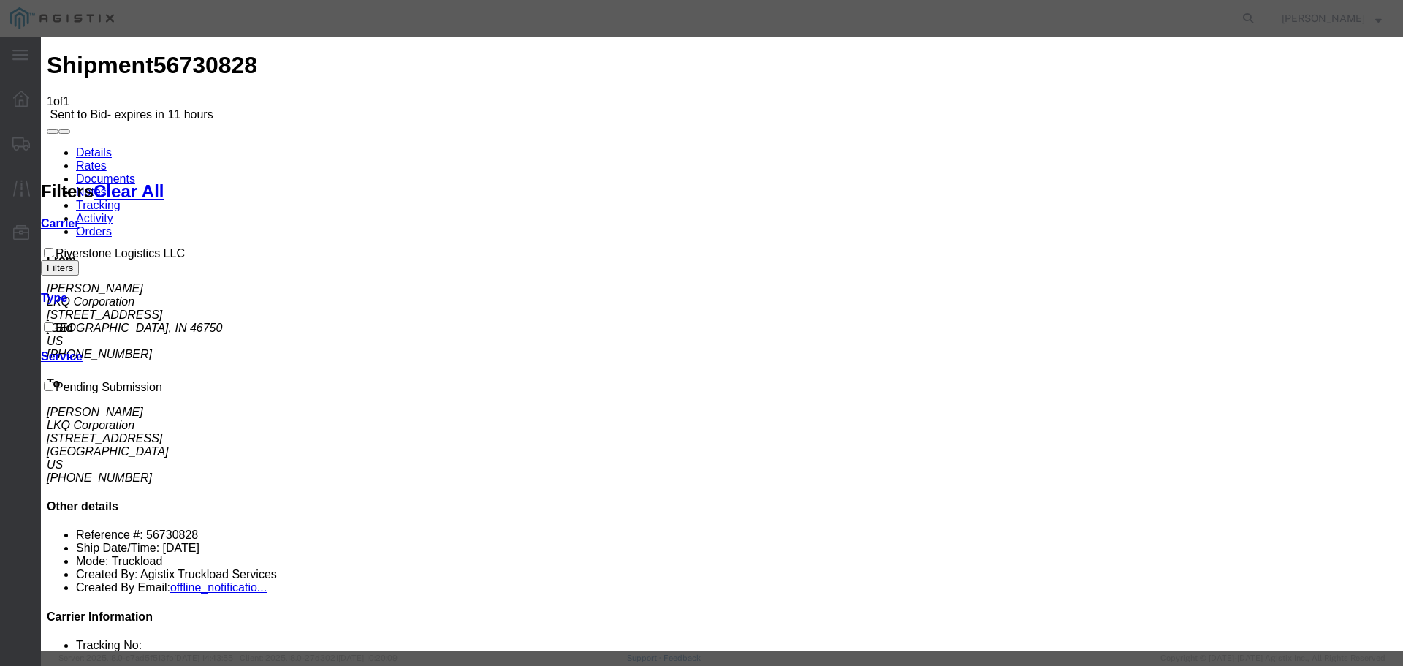
select select "41882"
type input "1"
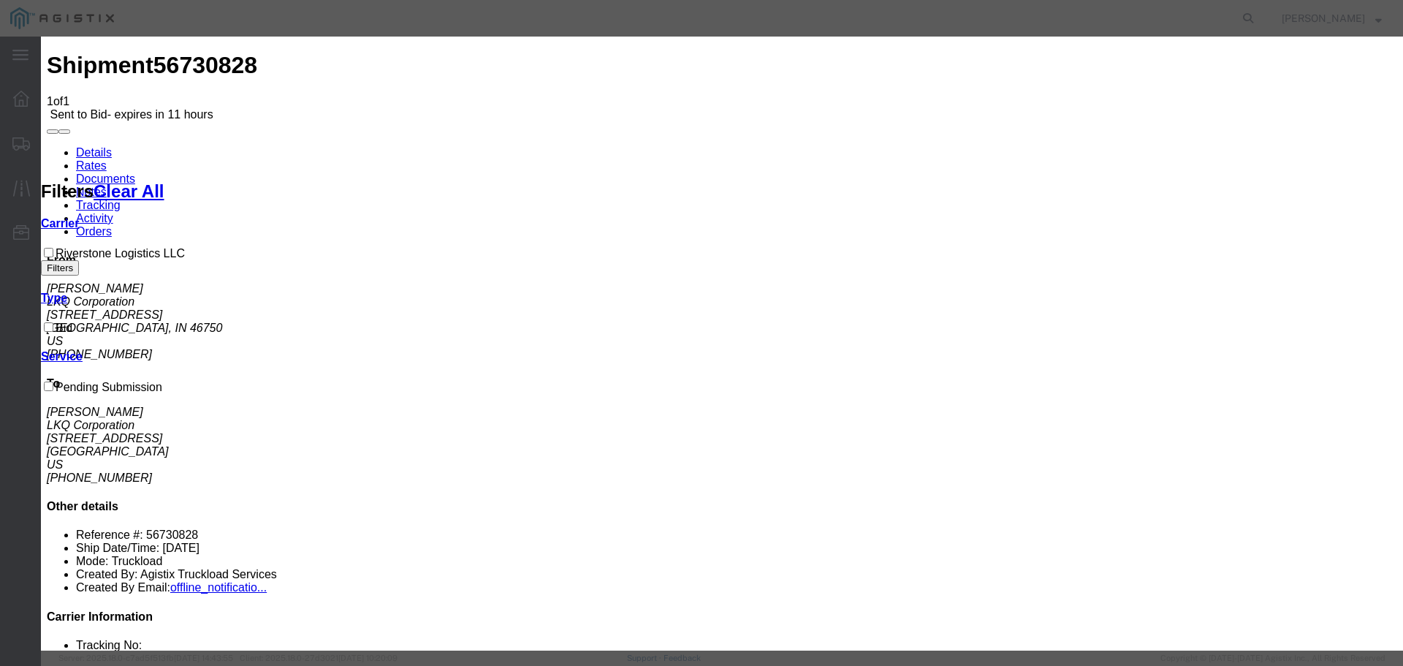
select select "TL"
type input "835"
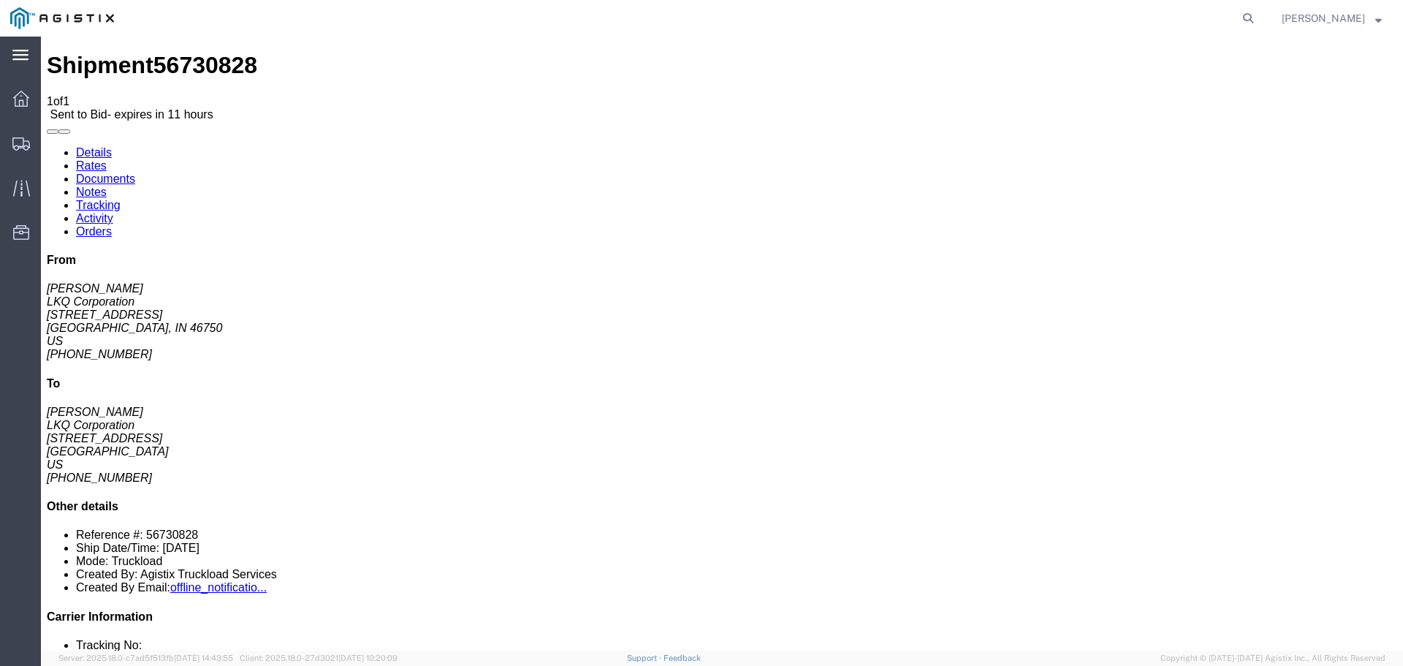
click at [25, 46] on div "main_menu Created with Sketch." at bounding box center [20, 55] width 41 height 37
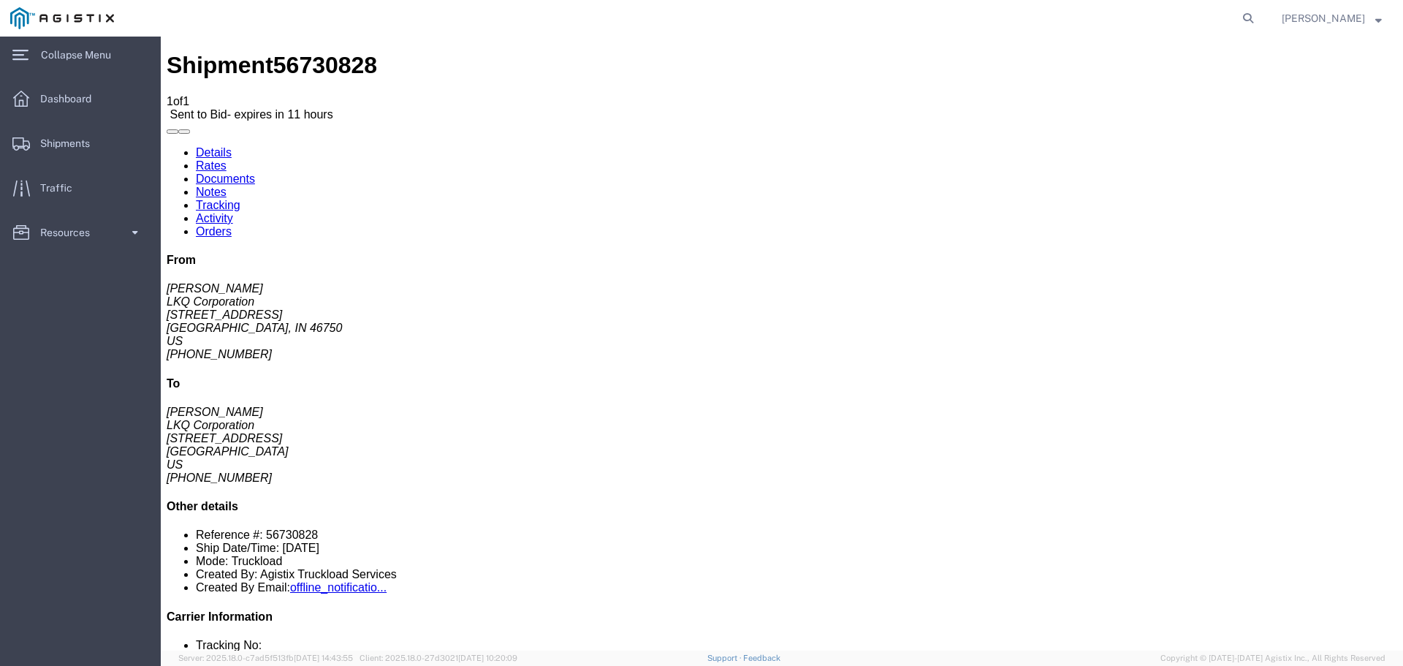
click at [38, 17] on img at bounding box center [62, 18] width 104 height 22
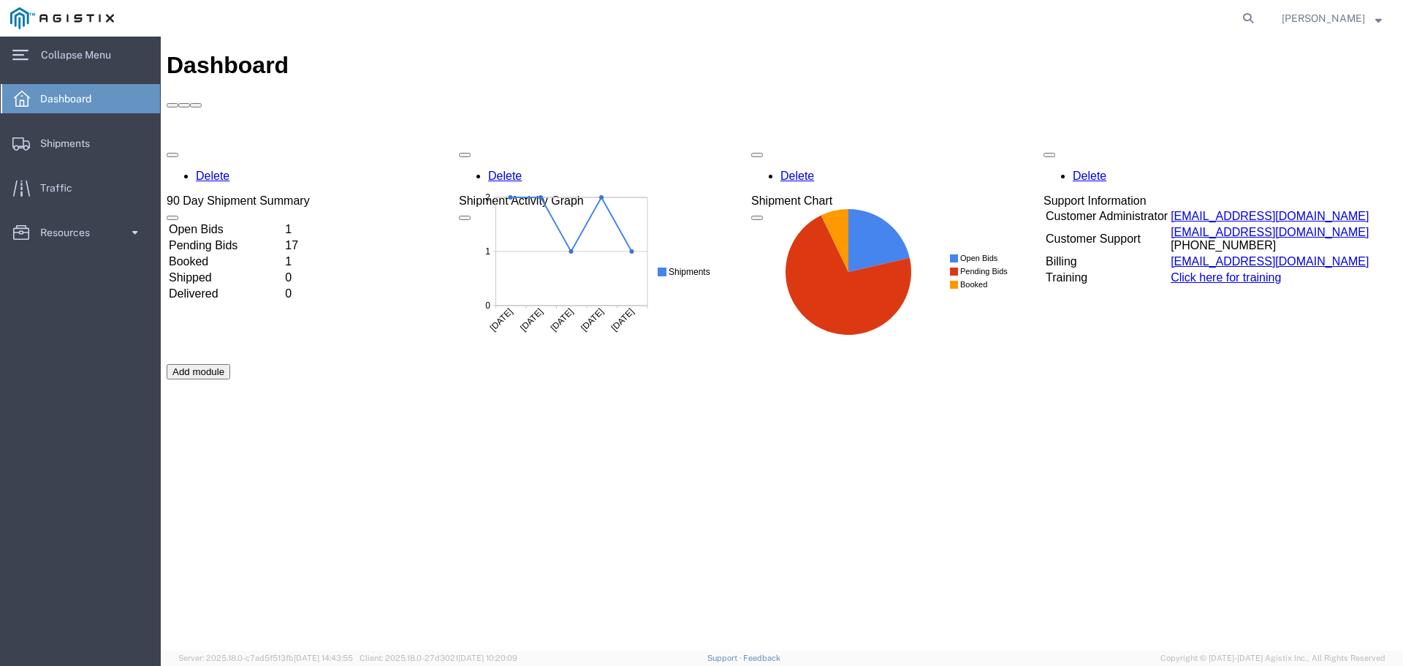
click at [283, 222] on td "Open Bids" at bounding box center [225, 229] width 115 height 15
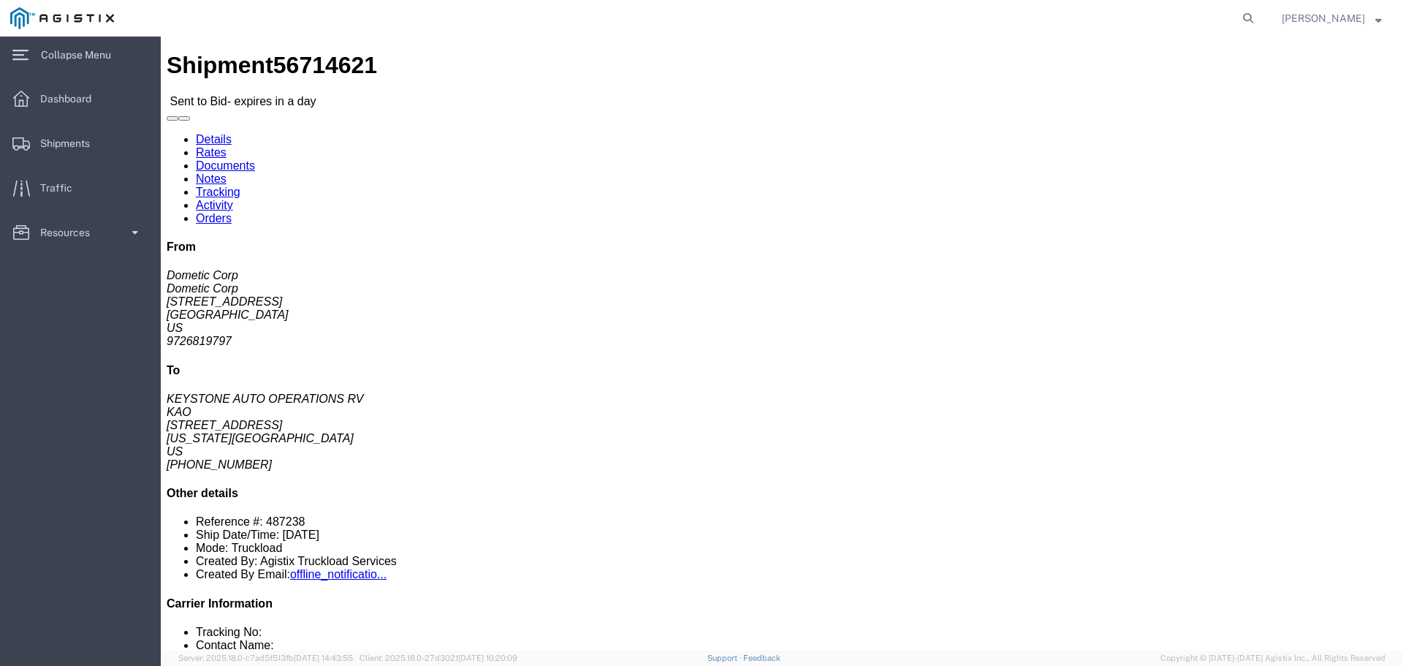
click button "button"
click button "Ignore Bid"
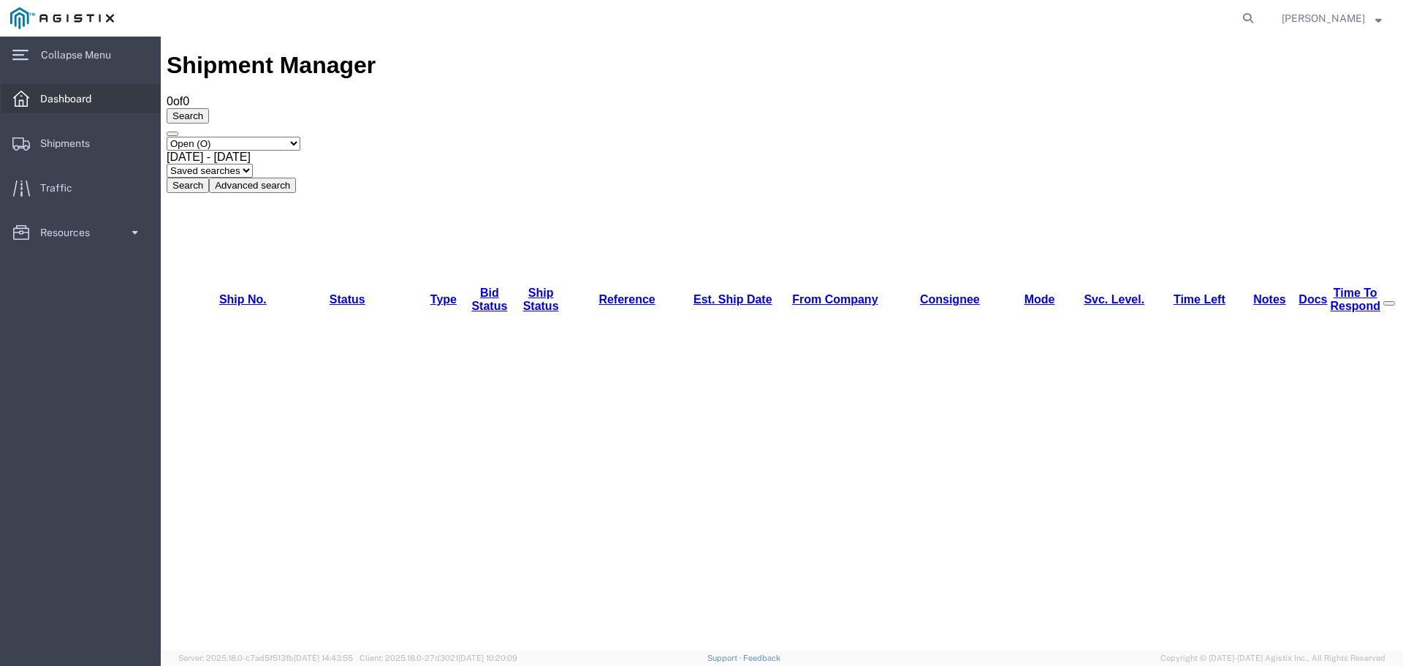
click at [81, 110] on span "Dashboard" at bounding box center [70, 98] width 61 height 29
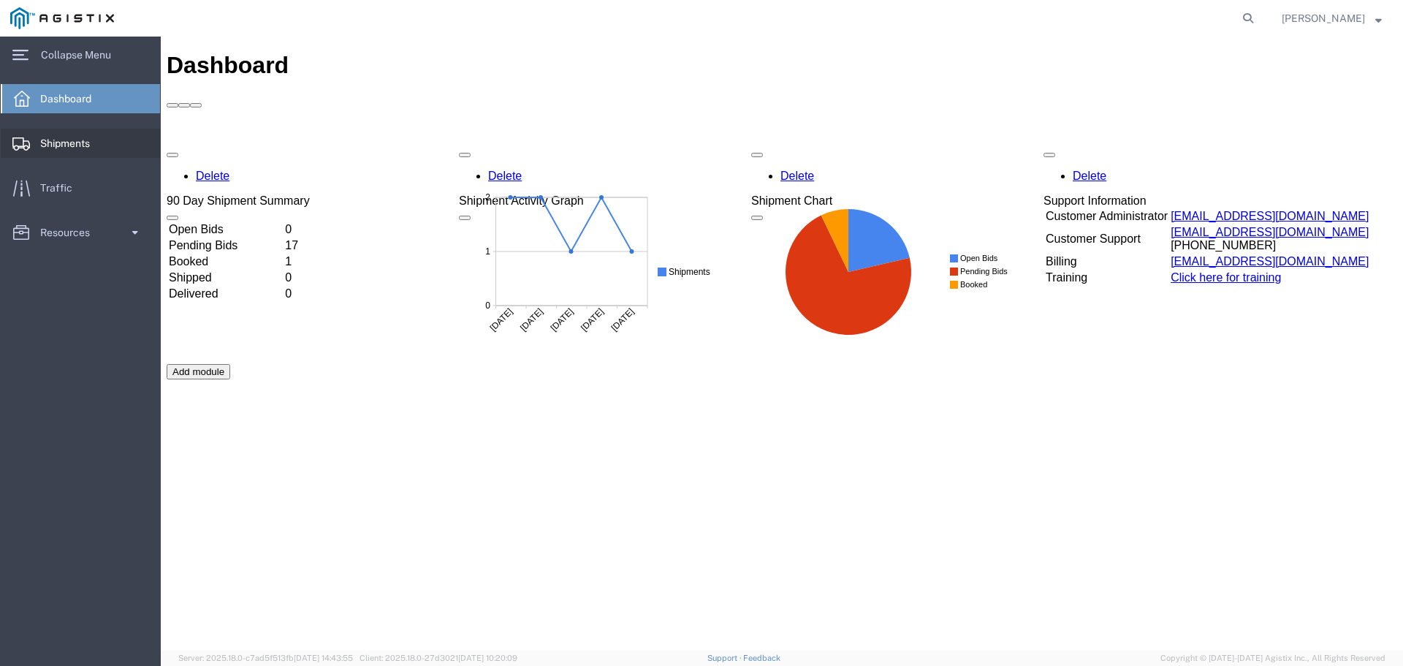
click at [91, 142] on span "Shipments" at bounding box center [70, 143] width 60 height 29
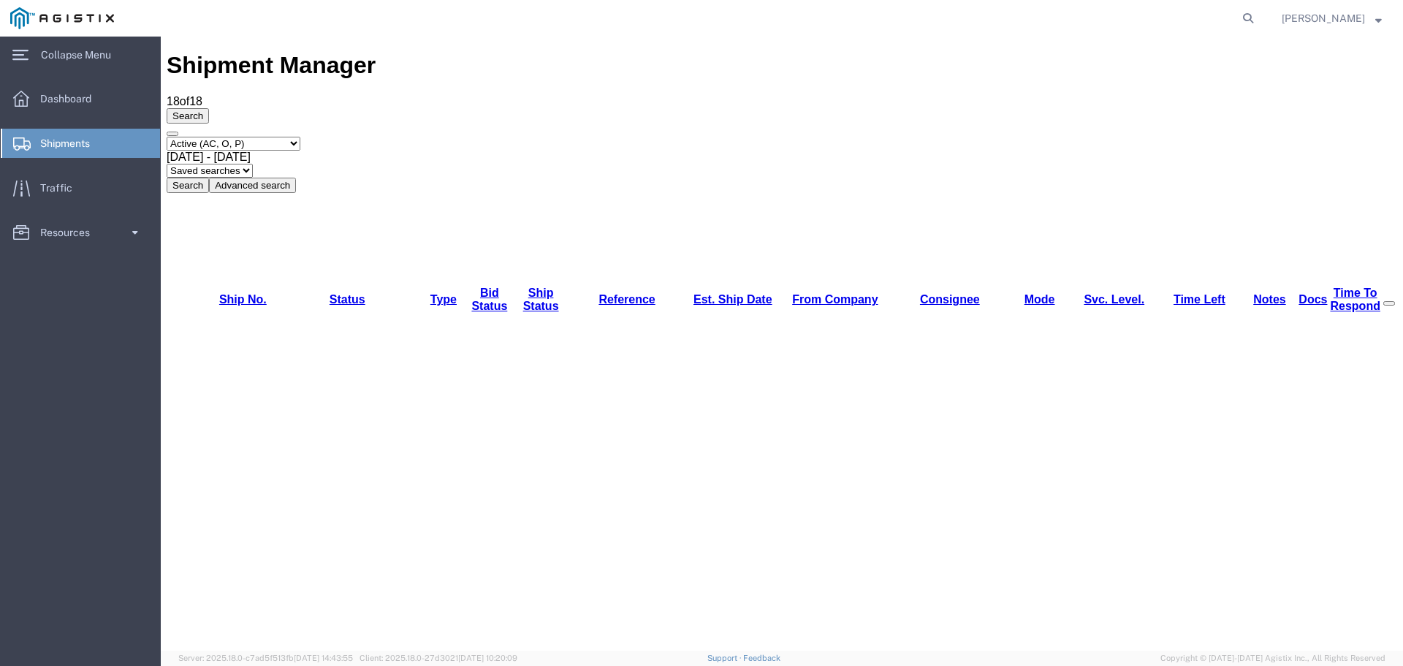
click at [300, 137] on select "Select status Active (AC, O, P) All Approved Awaiting Confirmation (AC) Booked …" at bounding box center [234, 144] width 134 height 14
select select "IGNR"
click at [167, 137] on select "Select status Active (AC, O, P) All Approved Awaiting Confirmation (AC) Booked …" at bounding box center [234, 144] width 134 height 14
click at [209, 178] on button "Search" at bounding box center [188, 185] width 42 height 15
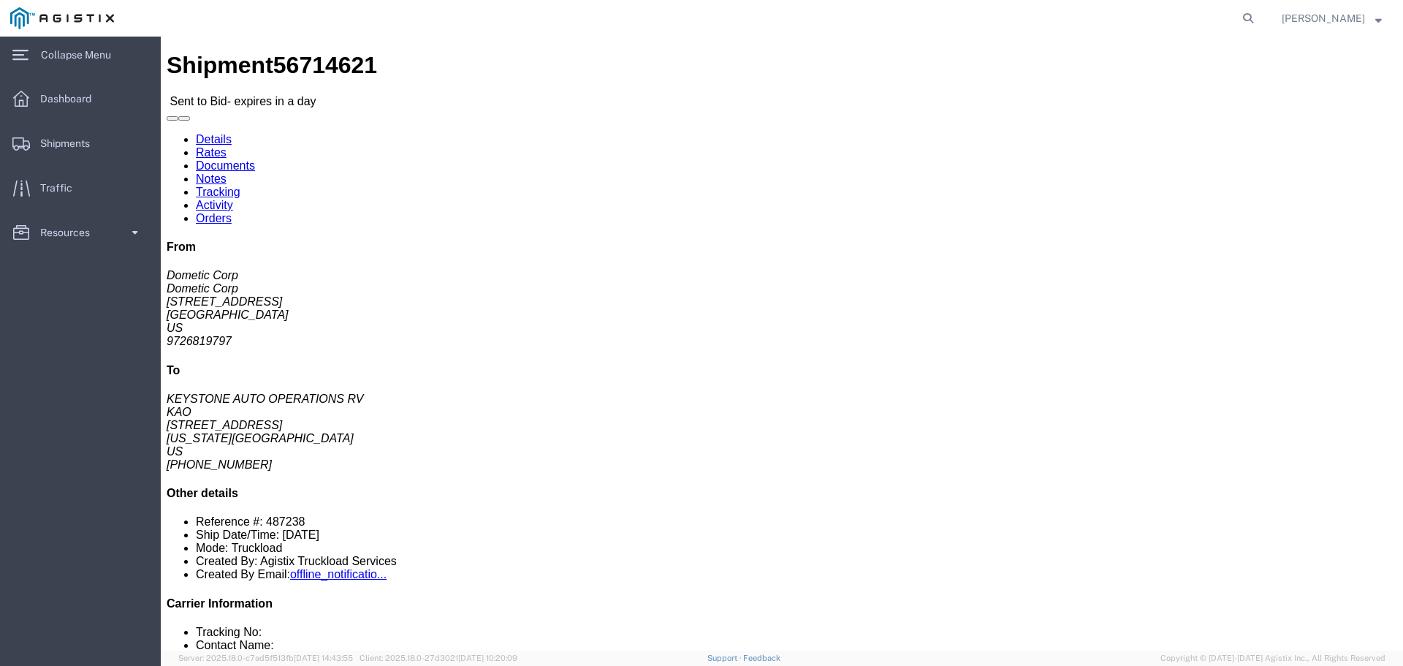
click button "Restore Bid"
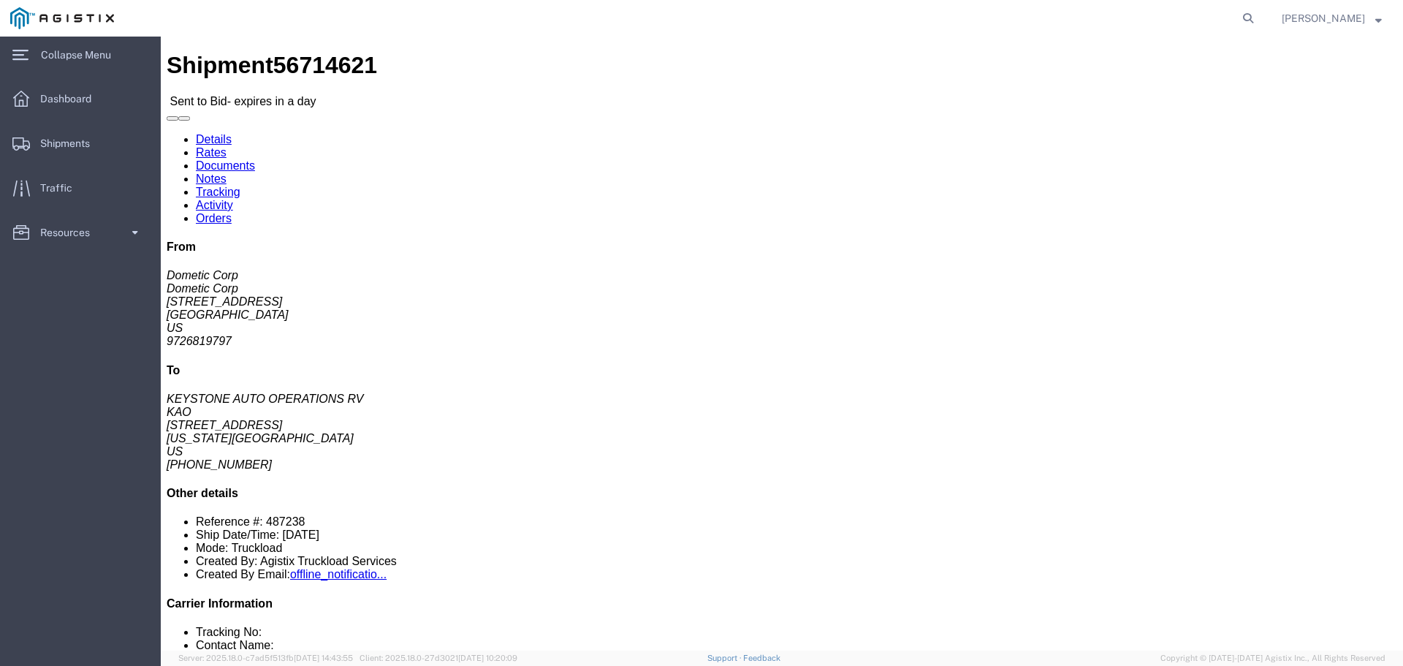
click link "Enter / Modify Bid"
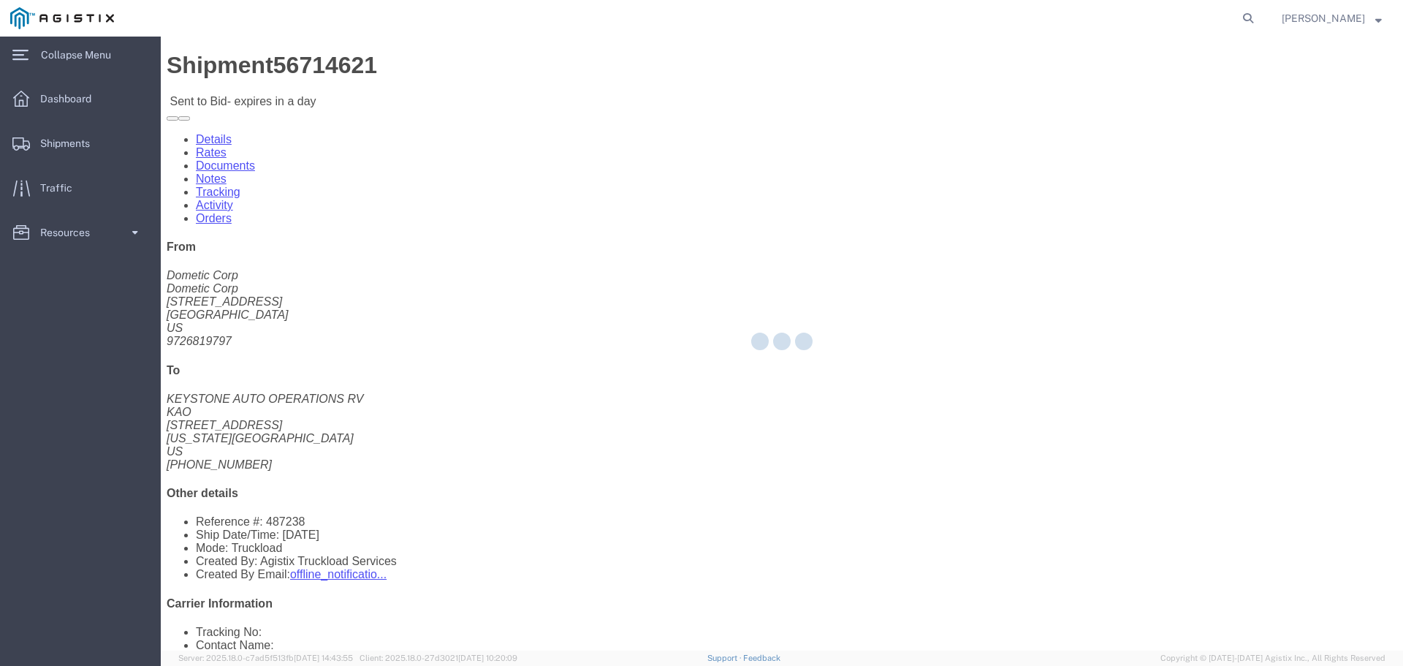
select select "22593"
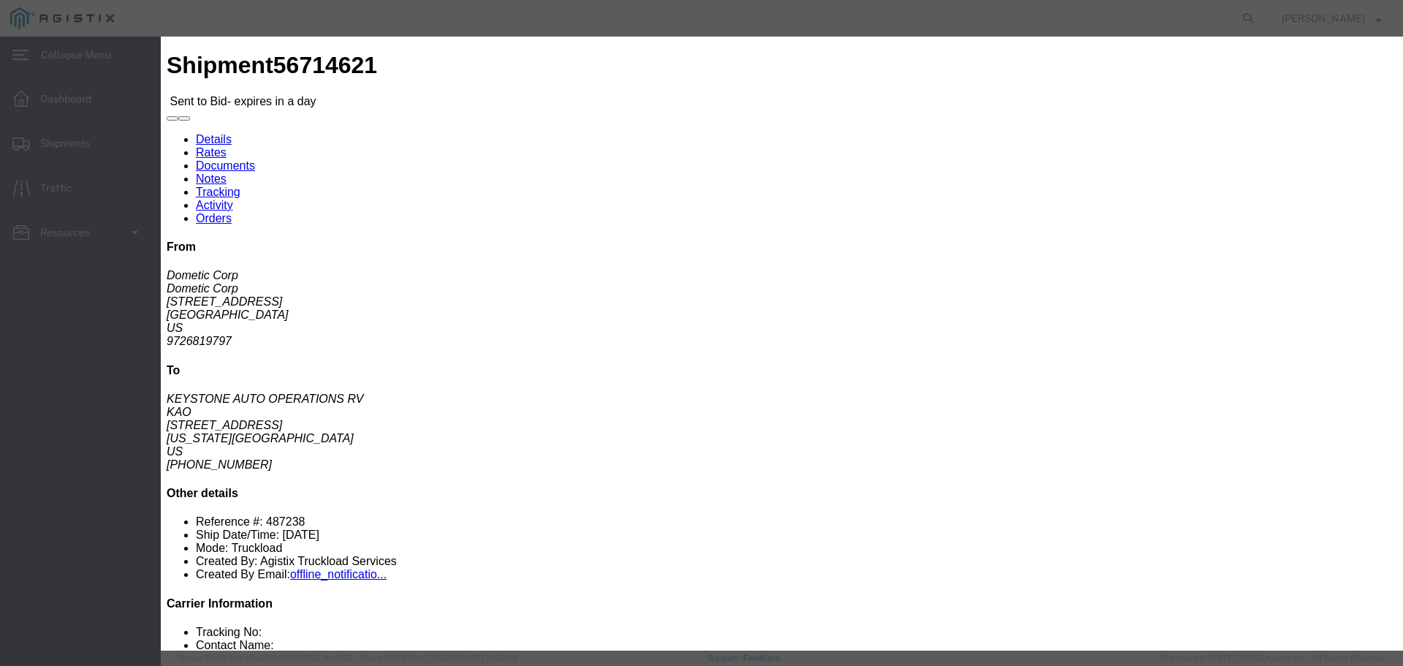
click select "Select Riverstone Logistics LLC"
drag, startPoint x: 647, startPoint y: 128, endPoint x: 655, endPoint y: 140, distance: 14.2
click select "Select Rail TL Standard 3 - 5 Day"
select select "41882"
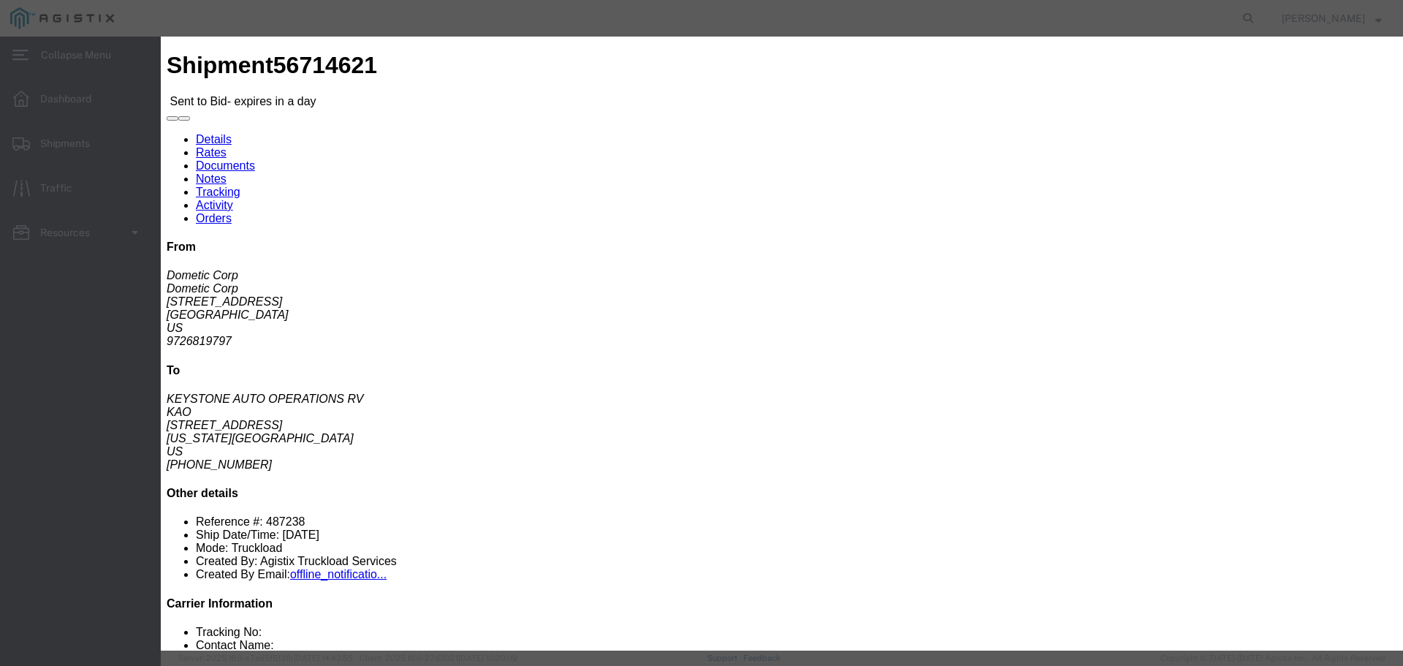
click select "Select Rail TL Standard 3 - 5 Day"
click input "text"
type input "1"
click input "number"
type input "1200"
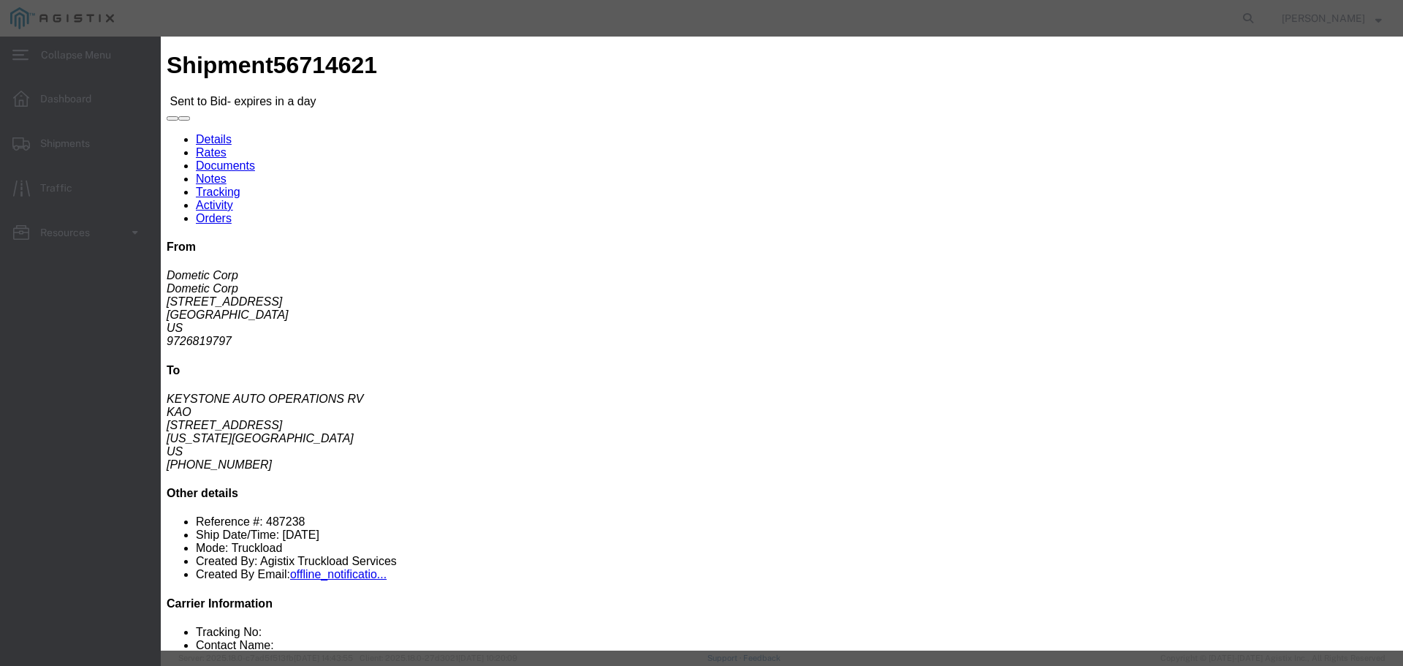
click button "Submit"
